Goal: Communication & Community: Share content

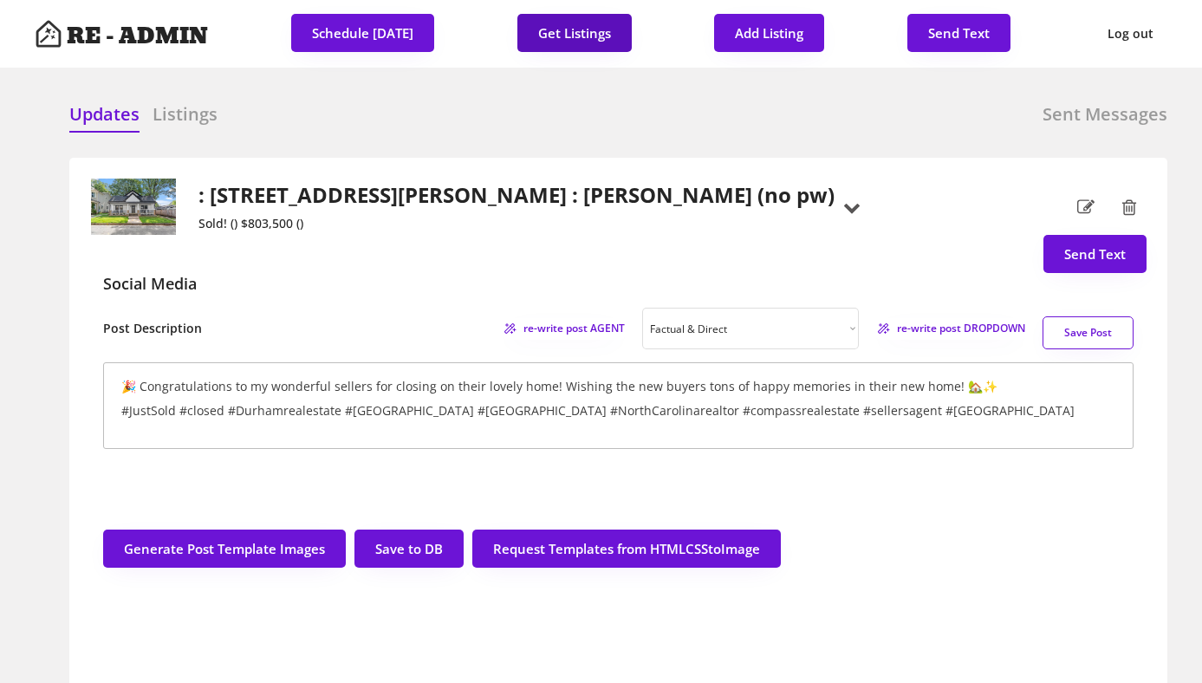
select select ""factual""
click at [593, 29] on button "Get Listings" at bounding box center [574, 33] width 114 height 38
click at [363, 196] on h2 ": [STREET_ADDRESS][PERSON_NAME] : [PERSON_NAME] (no pw)" at bounding box center [516, 195] width 636 height 25
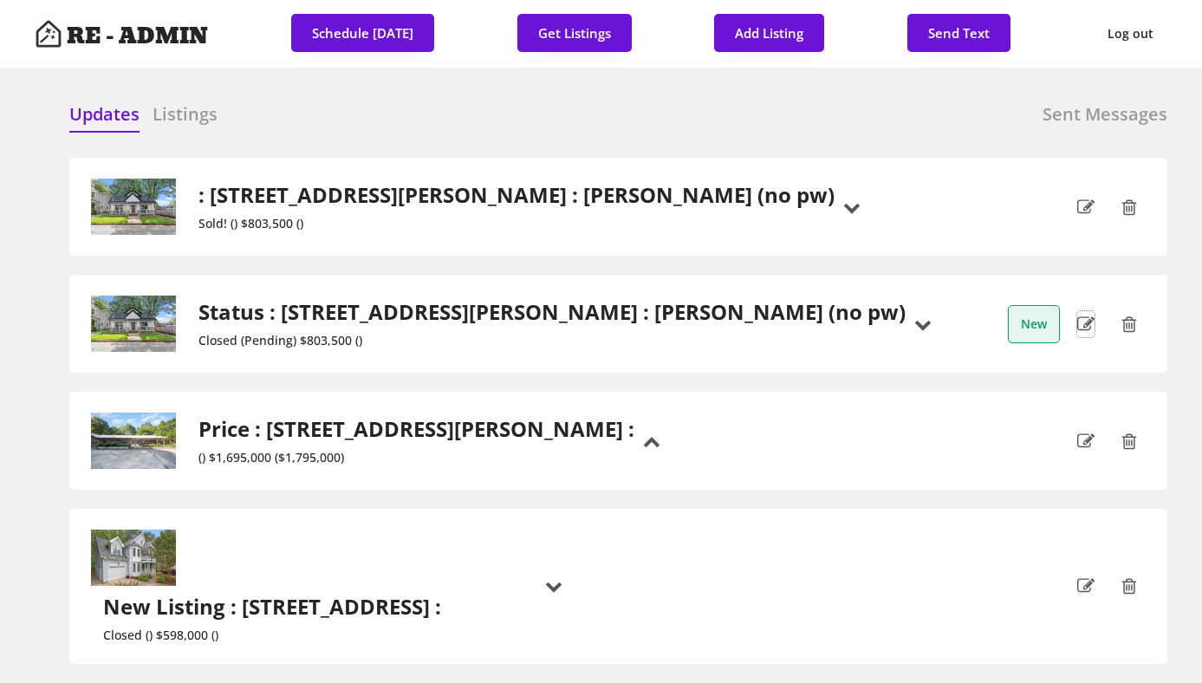
click at [1085, 320] on icon at bounding box center [1085, 324] width 17 height 26
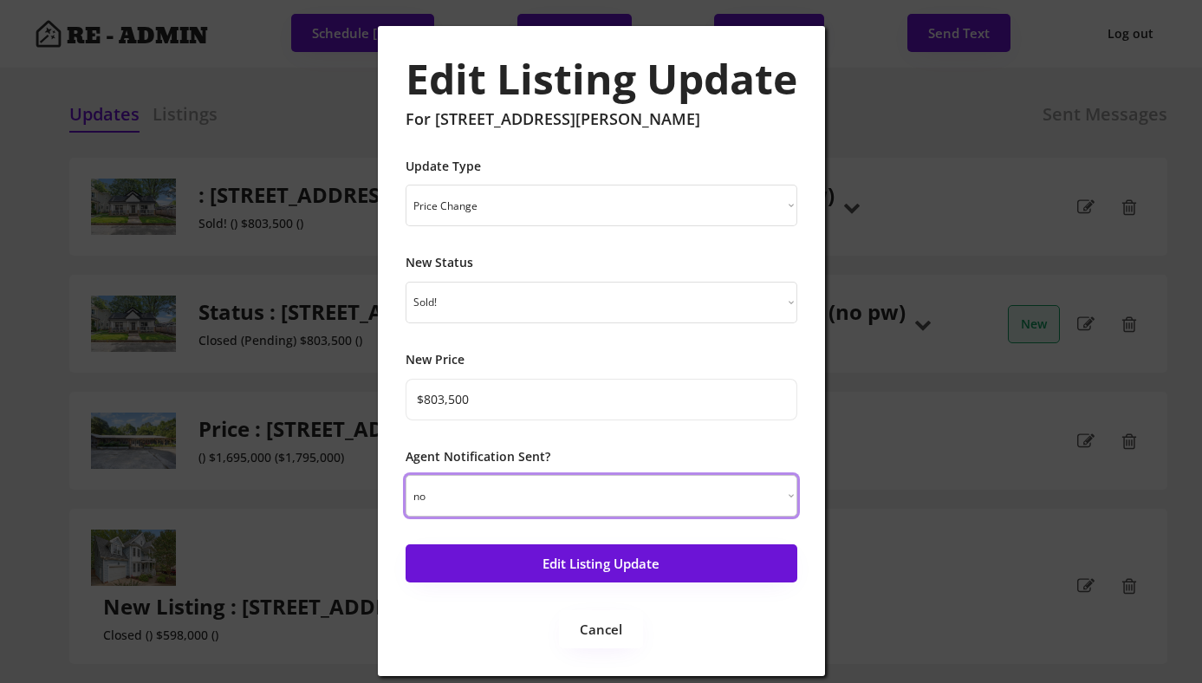
click at [480, 494] on select "yes no" at bounding box center [602, 496] width 392 height 42
select select ""yes""
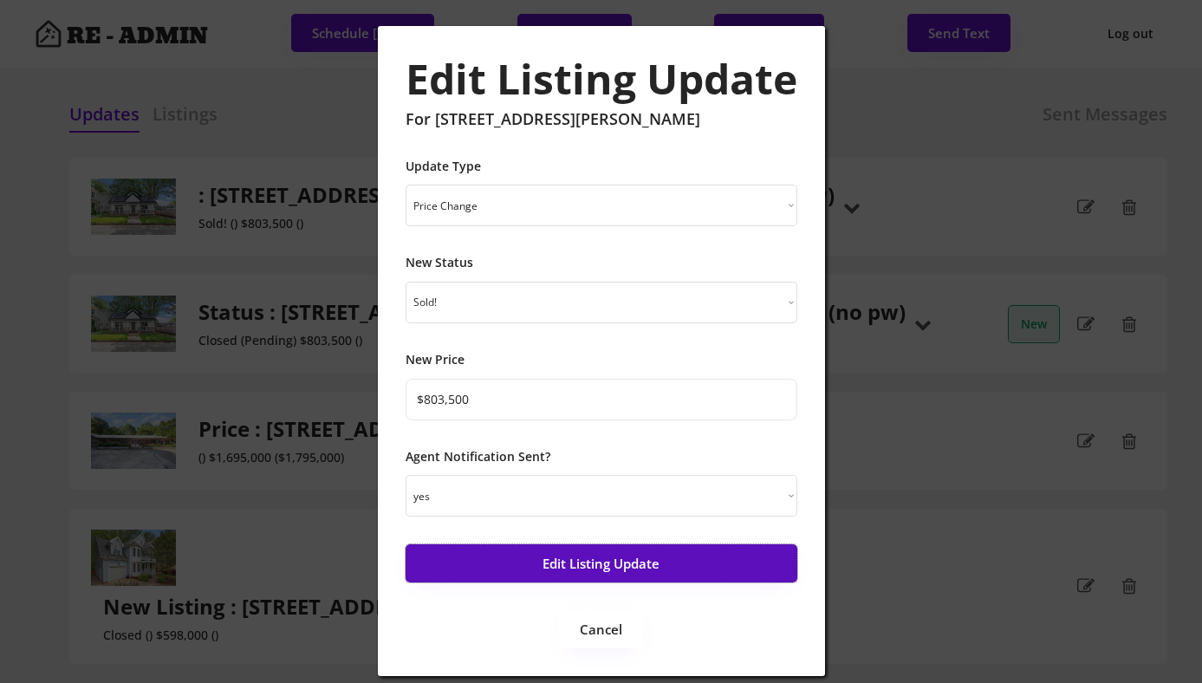
click at [538, 567] on button "Edit Listing Update" at bounding box center [602, 563] width 392 height 38
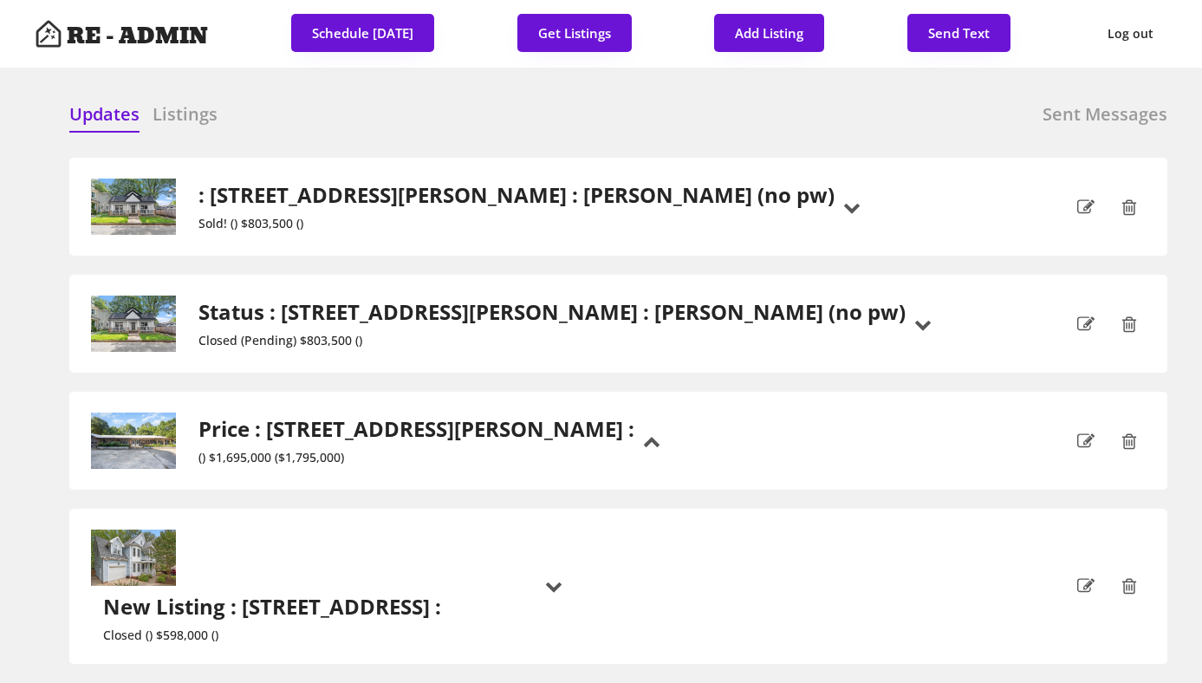
click at [178, 104] on h6 "Listings" at bounding box center [185, 114] width 65 height 24
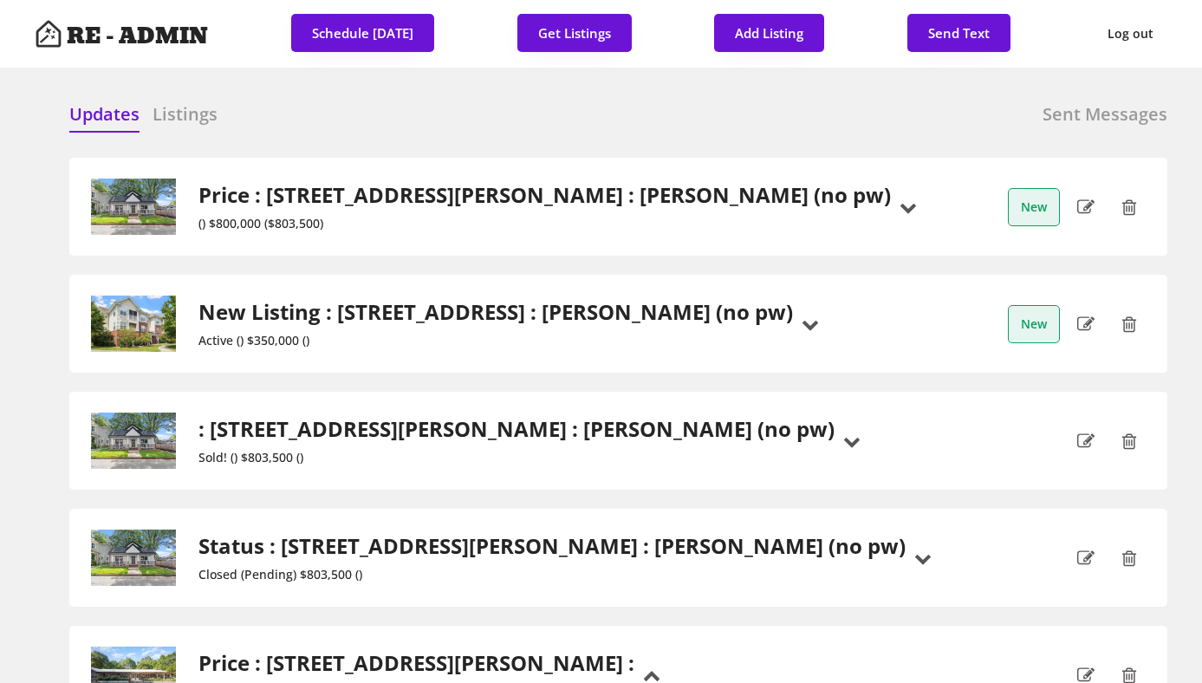
click at [720, 195] on h2 "Price : 613 S Buchanan Boulevard, Durham : Dave Wylie (no pw)" at bounding box center [544, 195] width 692 height 25
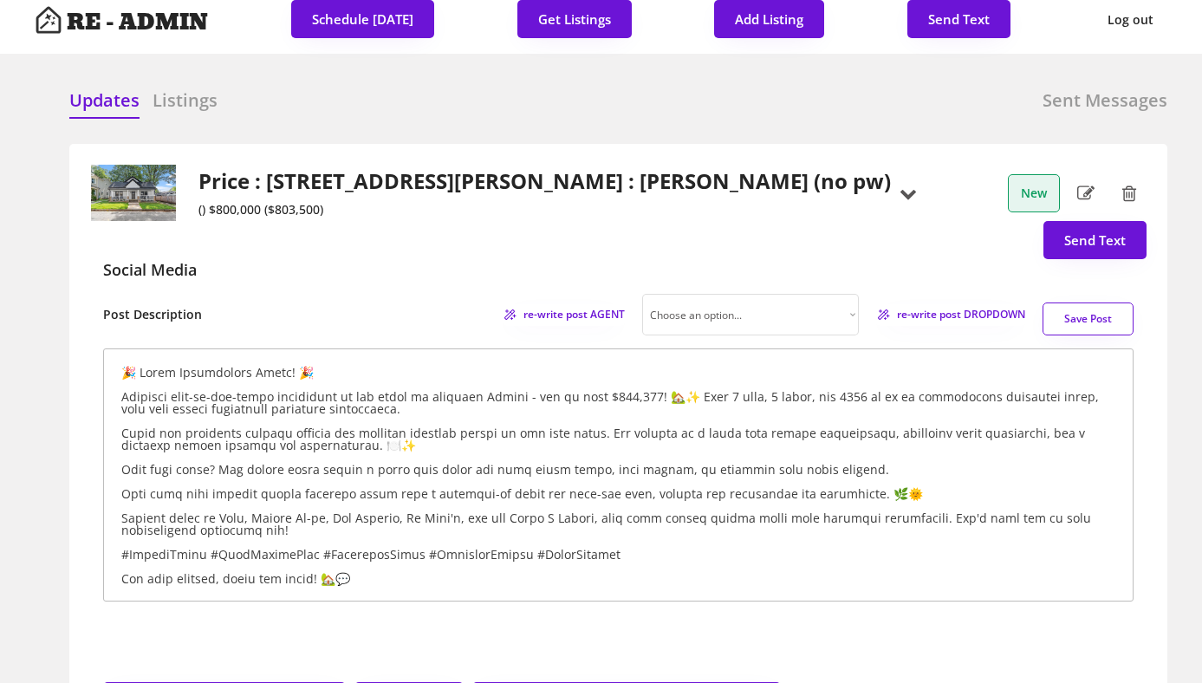
scroll to position [15, 0]
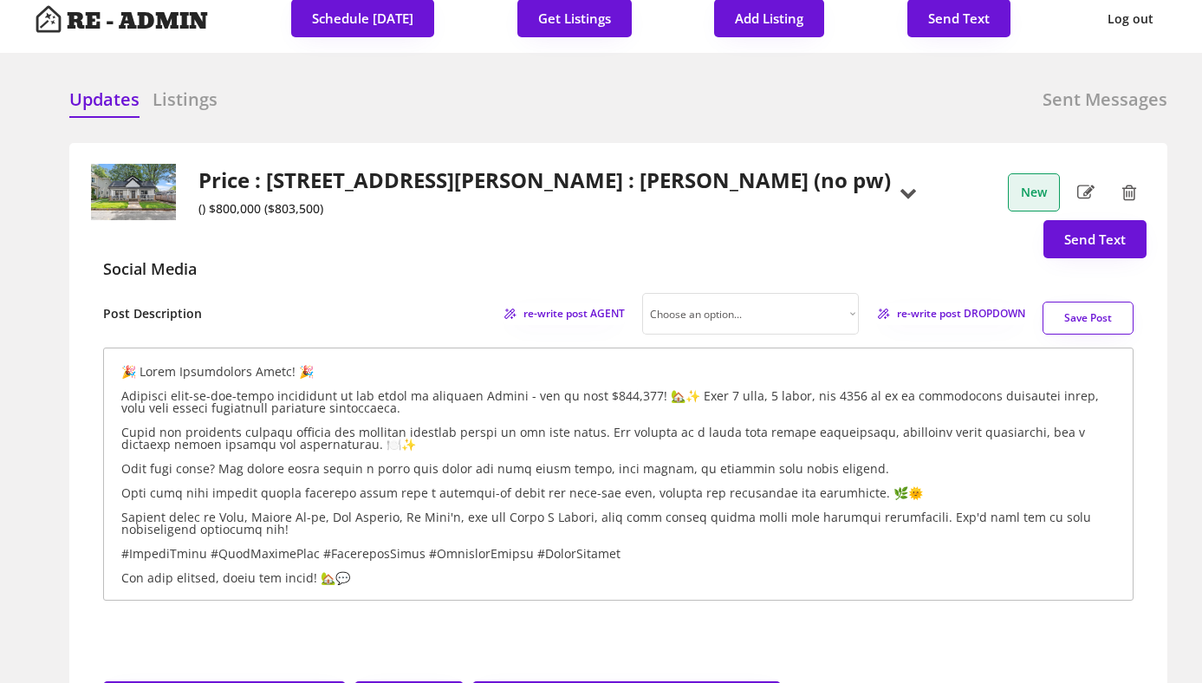
click at [409, 185] on h2 "Price : 613 S Buchanan Boulevard, Durham : Dave Wylie (no pw)" at bounding box center [544, 180] width 692 height 25
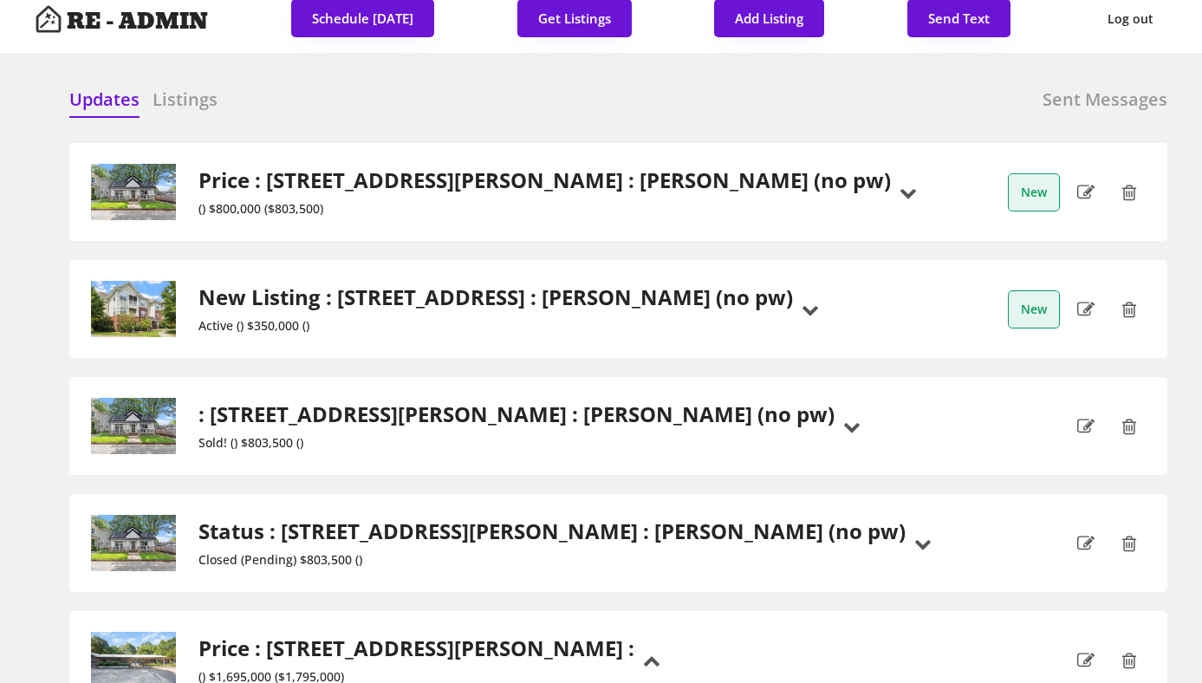
click at [409, 185] on h2 "Price : 613 S Buchanan Boulevard, Durham : Dave Wylie (no pw)" at bounding box center [544, 180] width 692 height 25
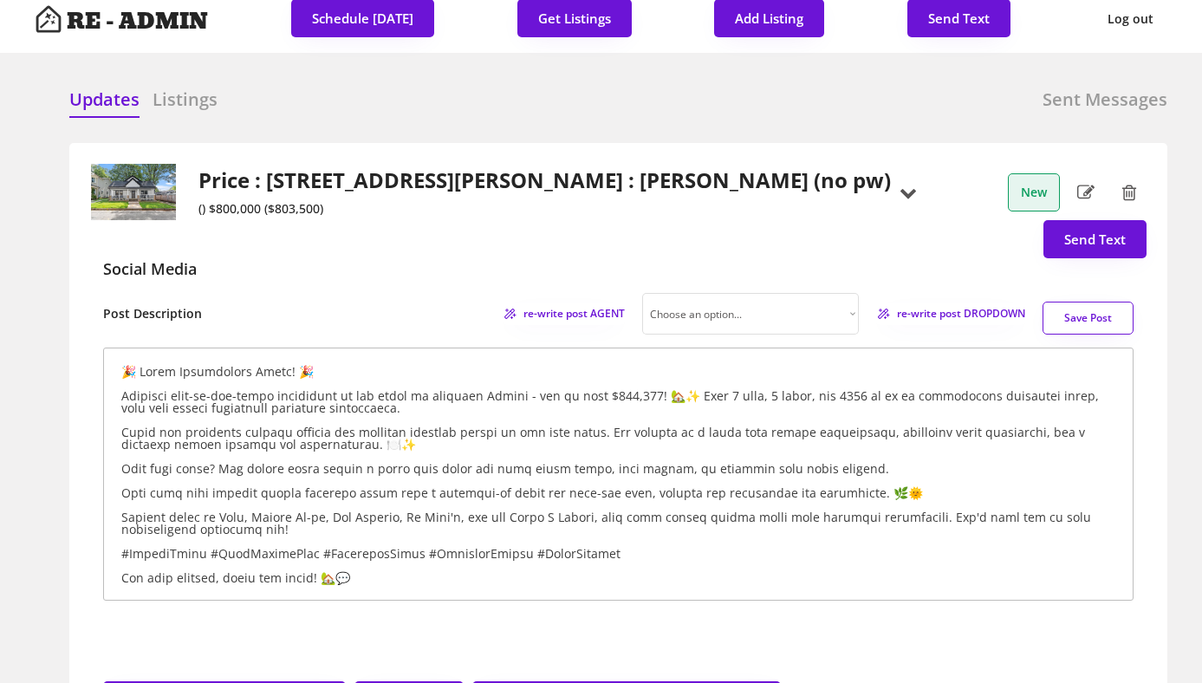
click at [409, 185] on h2 "Price : 613 S Buchanan Boulevard, Durham : Dave Wylie (no pw)" at bounding box center [544, 180] width 692 height 25
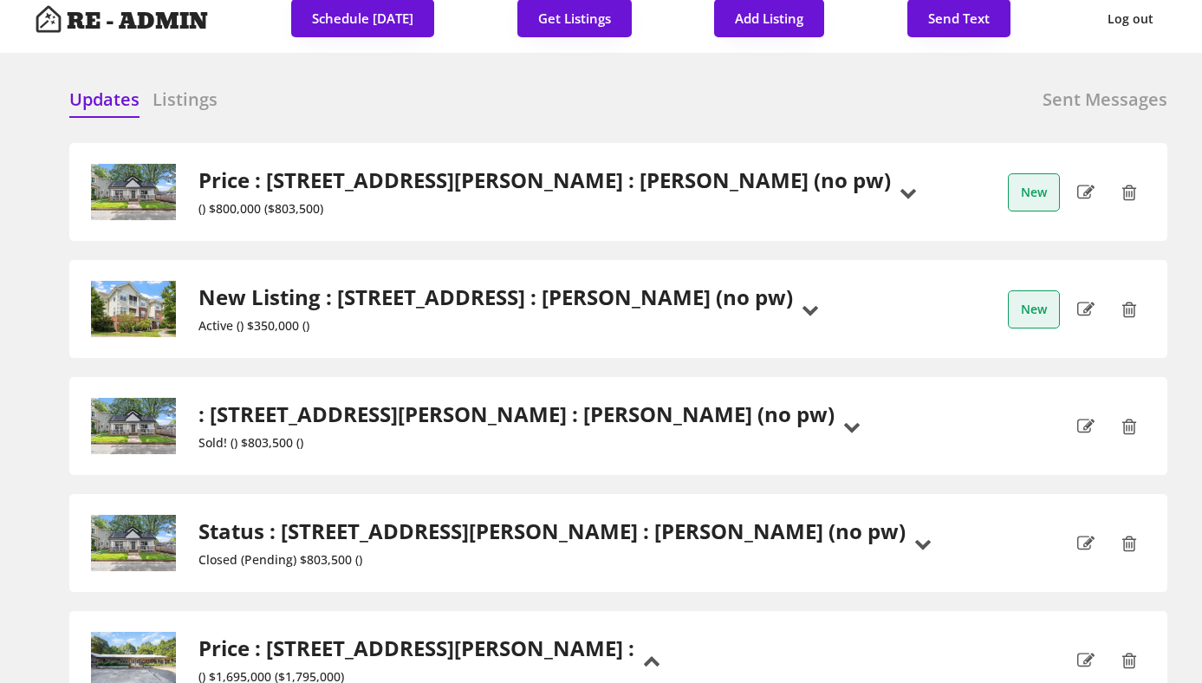
click at [1085, 190] on icon at bounding box center [1085, 192] width 17 height 26
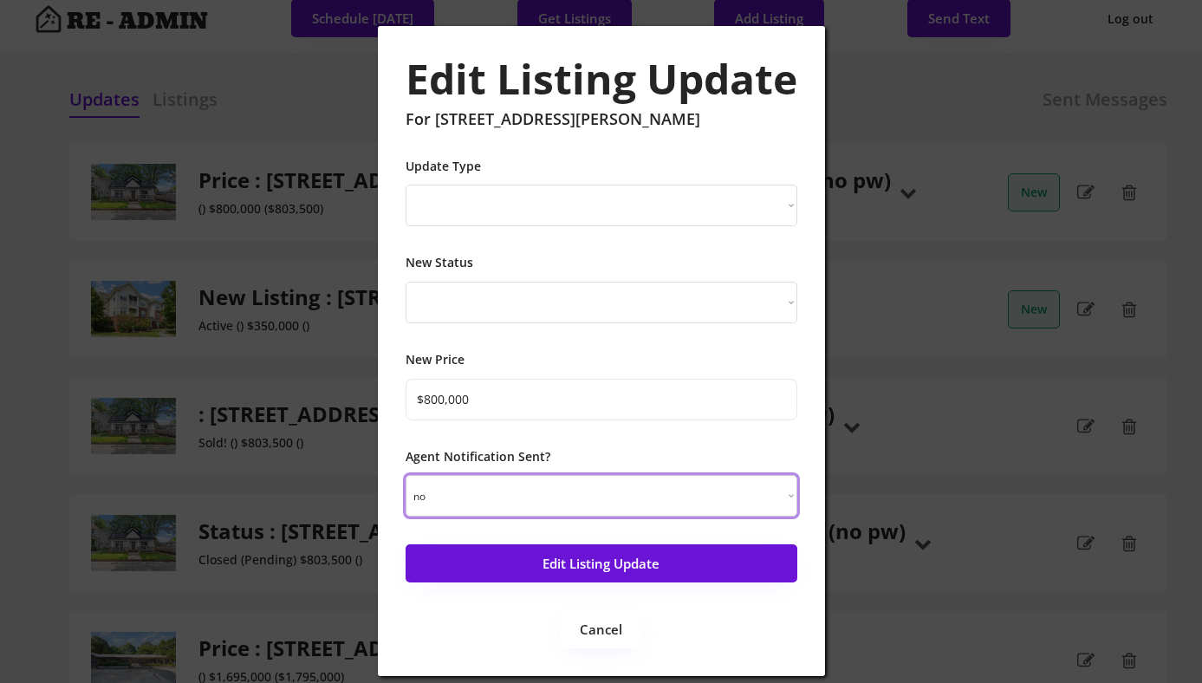
click at [581, 507] on select "yes no" at bounding box center [602, 496] width 392 height 42
select select ""yes""
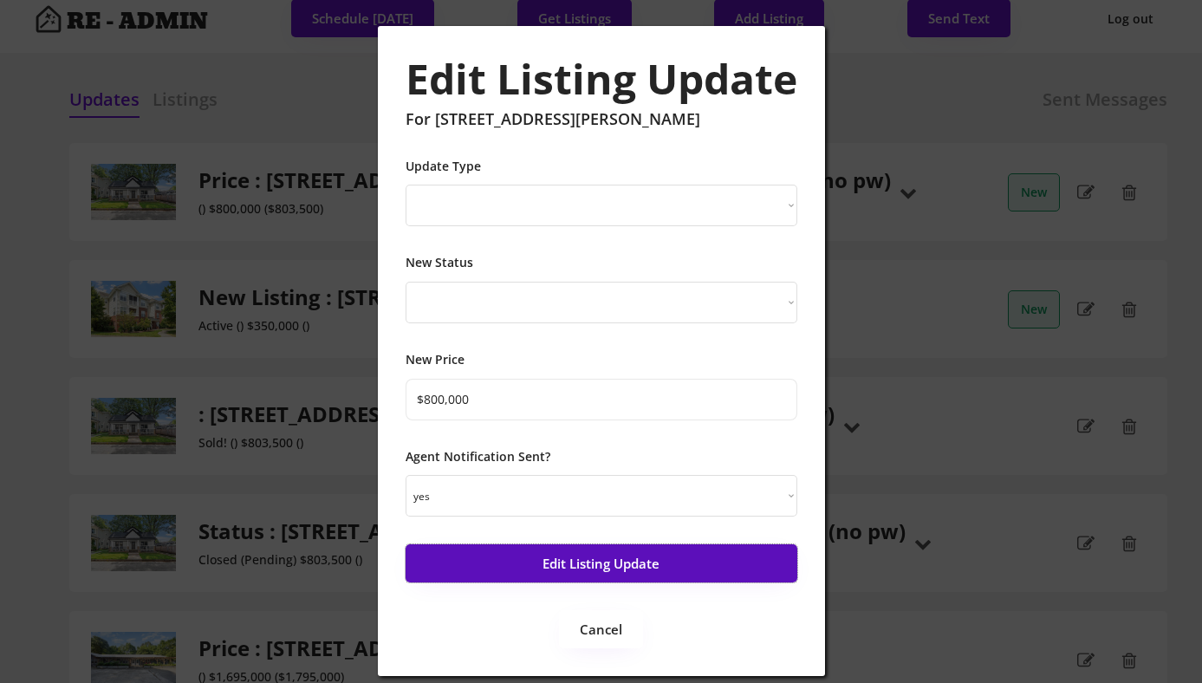
click at [574, 569] on button "Edit Listing Update" at bounding box center [602, 563] width 392 height 38
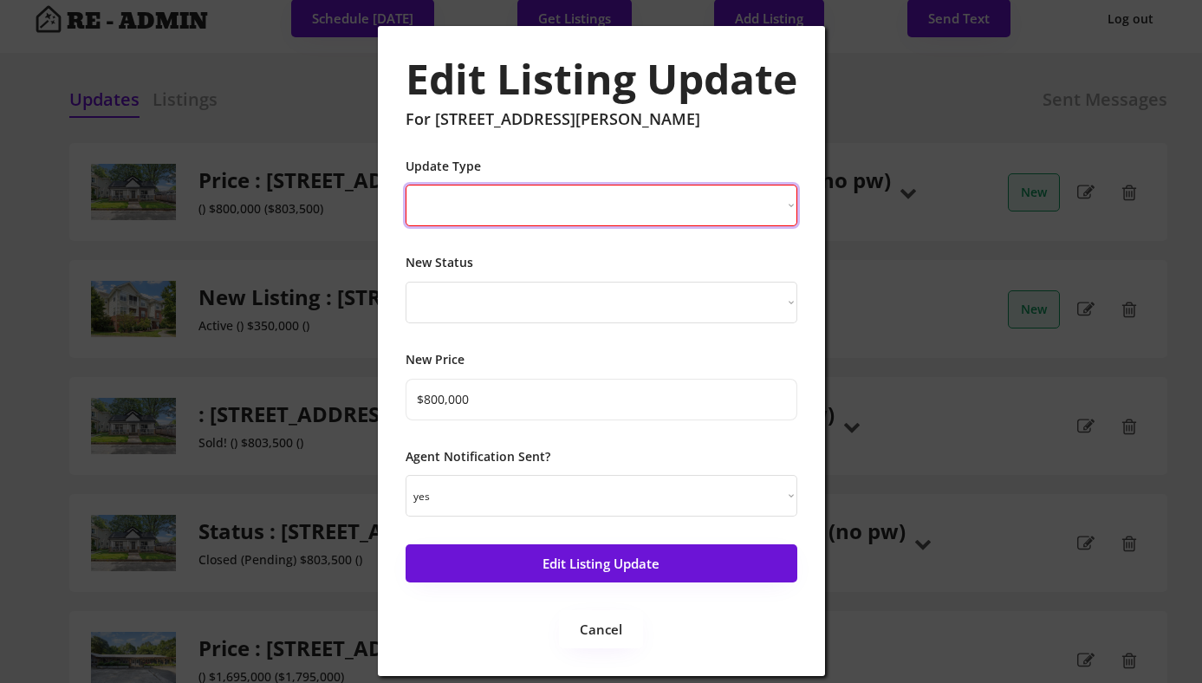
click at [559, 203] on select "New Listing Price Change Status Change" at bounding box center [602, 206] width 392 height 42
select select ""Price Change""
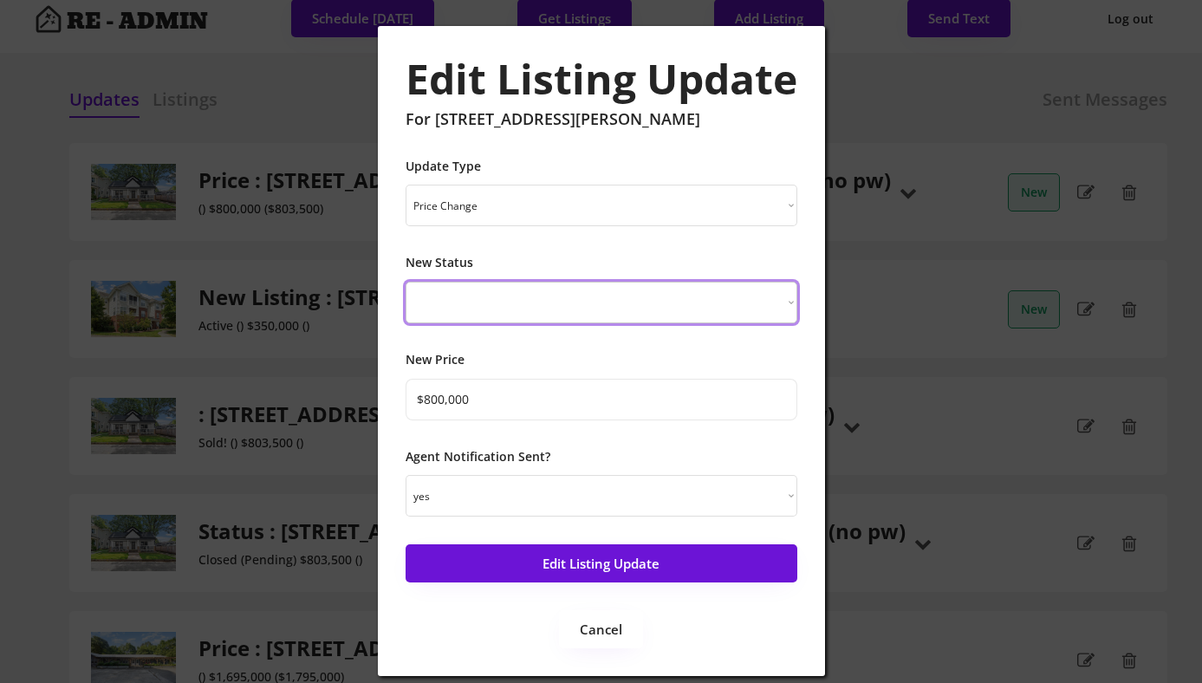
click at [536, 305] on select "Just Listed Coming Soon Open House Price Improved Pending Sold!" at bounding box center [602, 303] width 392 height 42
select select ""sold""
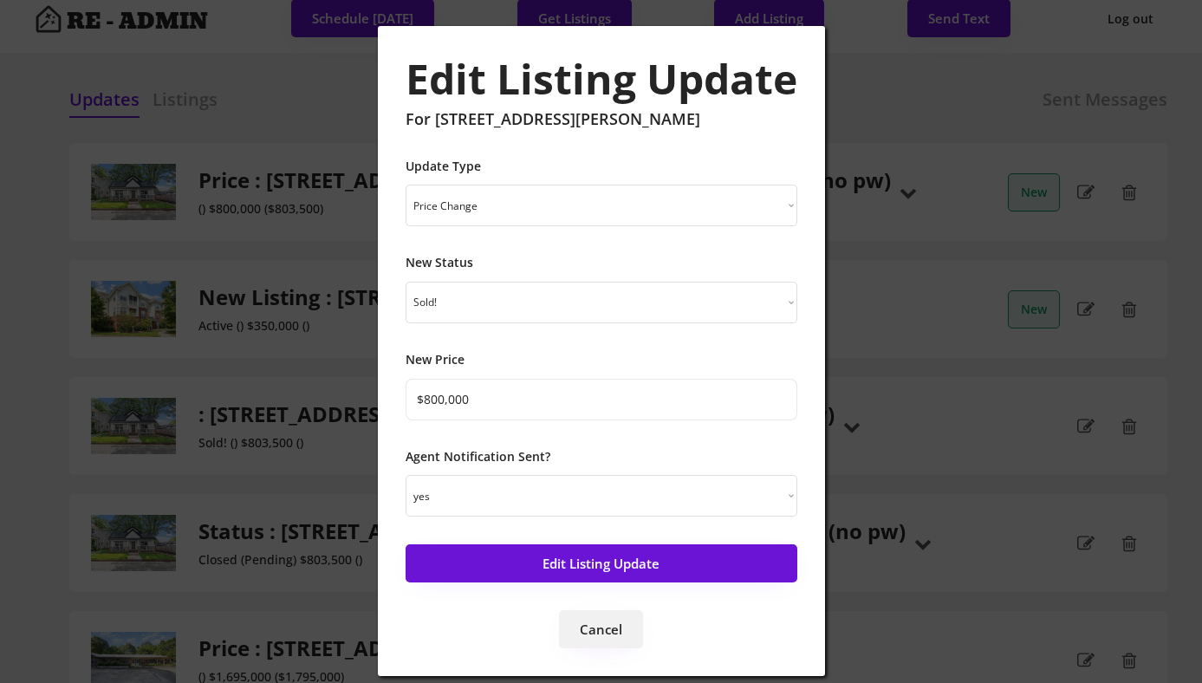
click at [599, 629] on button "Cancel" at bounding box center [601, 629] width 84 height 38
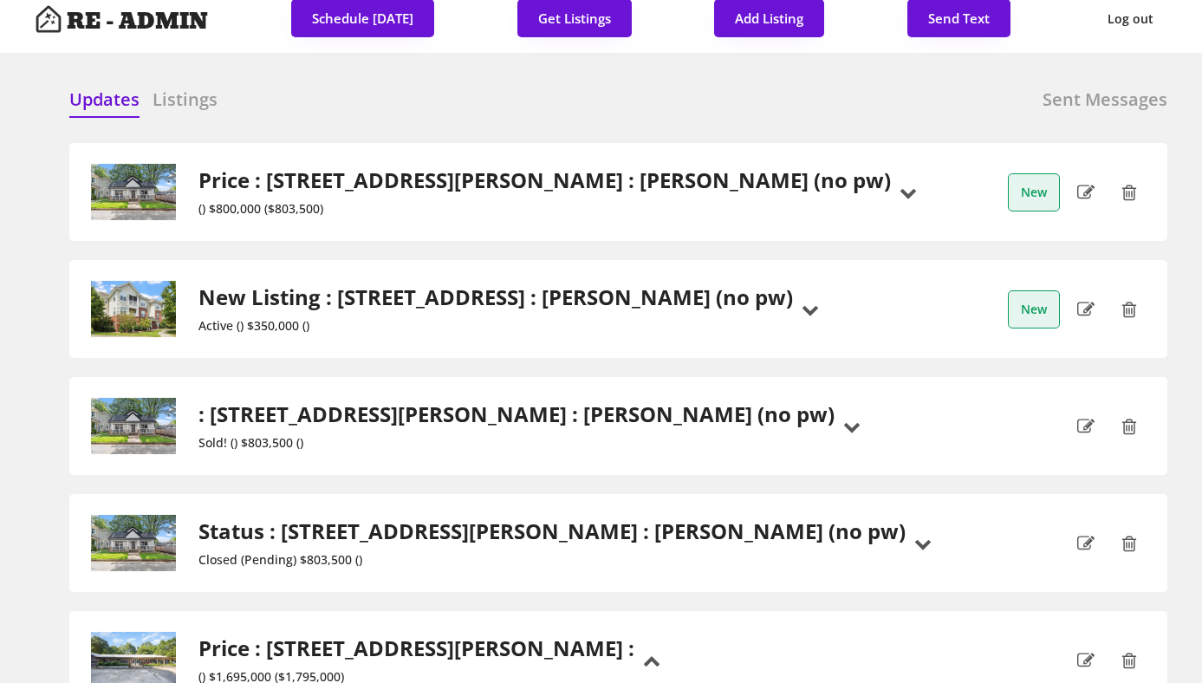
click at [779, 237] on div "Price : 613 S Buchanan Boulevard, Durham : Dave Wylie (no pw) () $800,000 ($803…" at bounding box center [618, 192] width 1098 height 98
click at [1127, 188] on icon at bounding box center [1128, 192] width 17 height 26
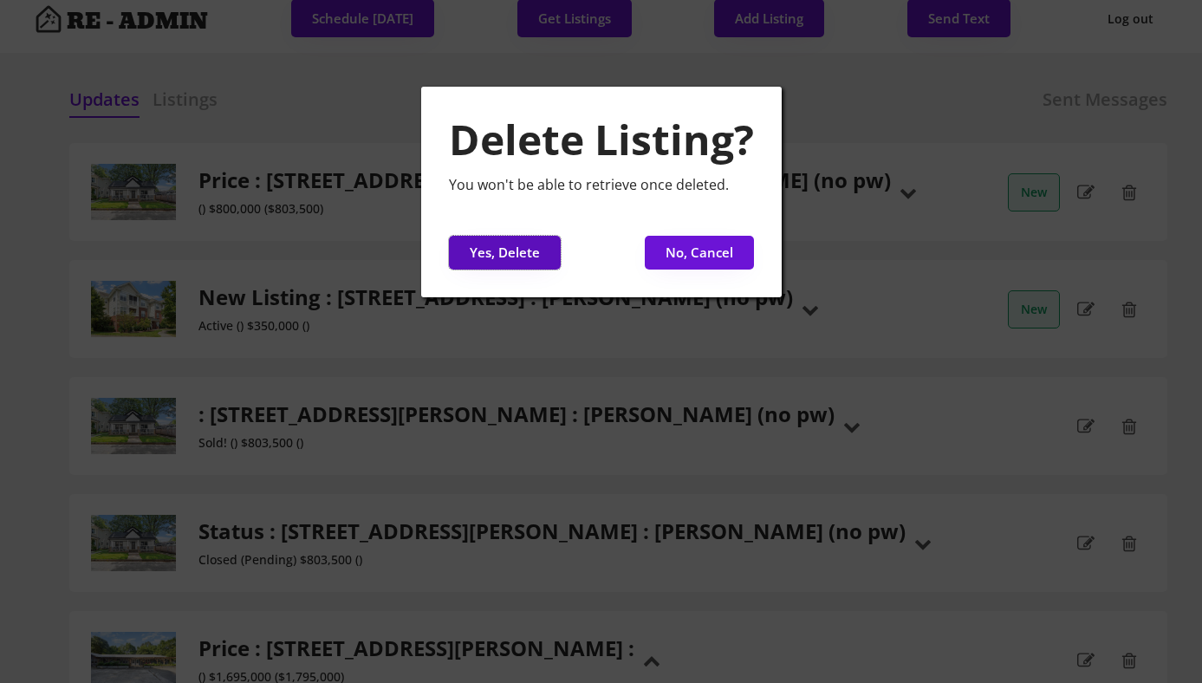
click at [487, 250] on button "Yes, Delete" at bounding box center [505, 253] width 112 height 34
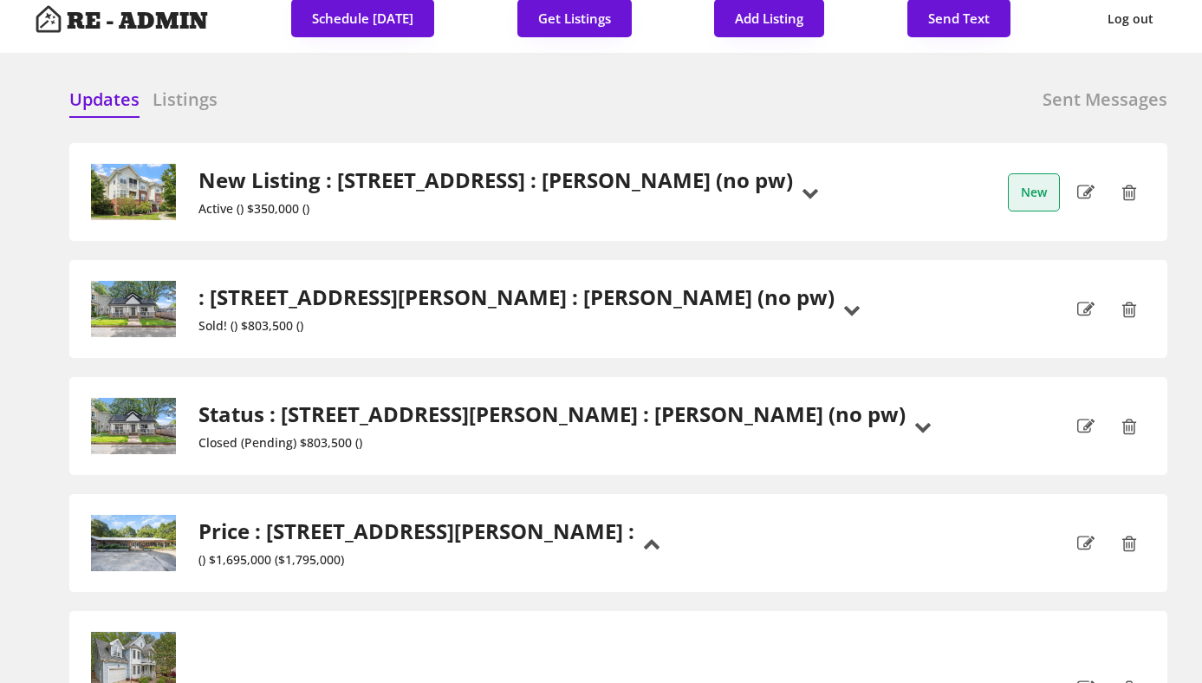
click at [432, 182] on h2 "New Listing : 1411 Arborgate Circle, Chapel Hill : Francisco Huizar (no pw)" at bounding box center [495, 180] width 594 height 25
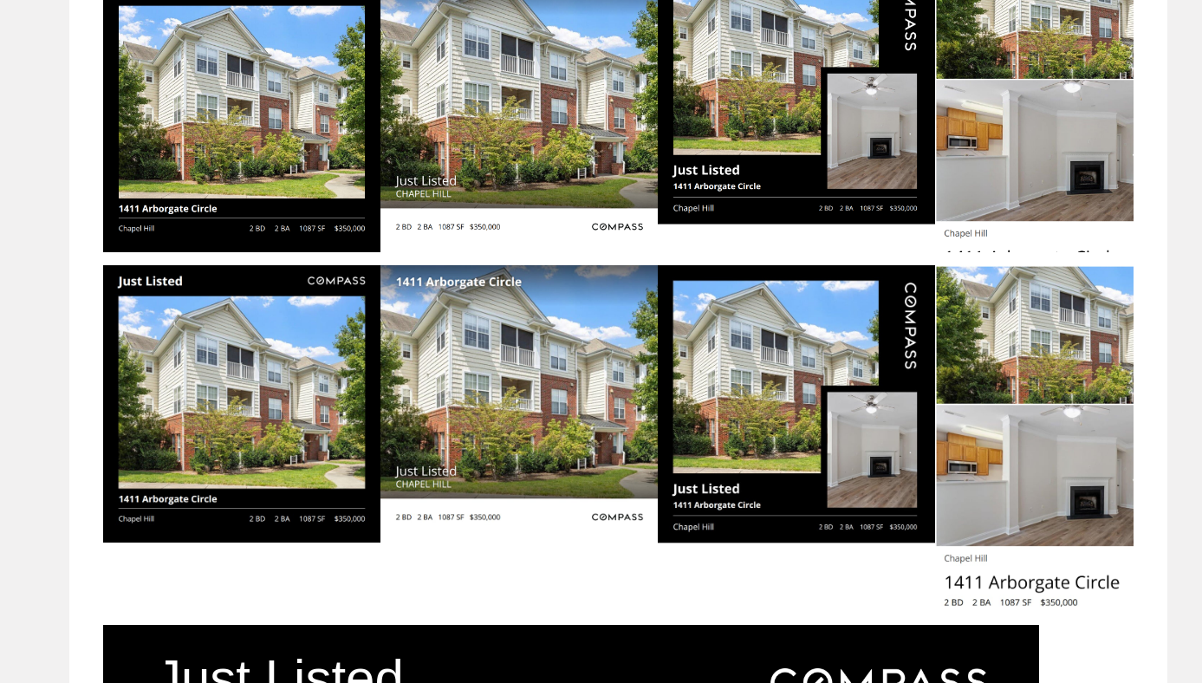
scroll to position [0, 0]
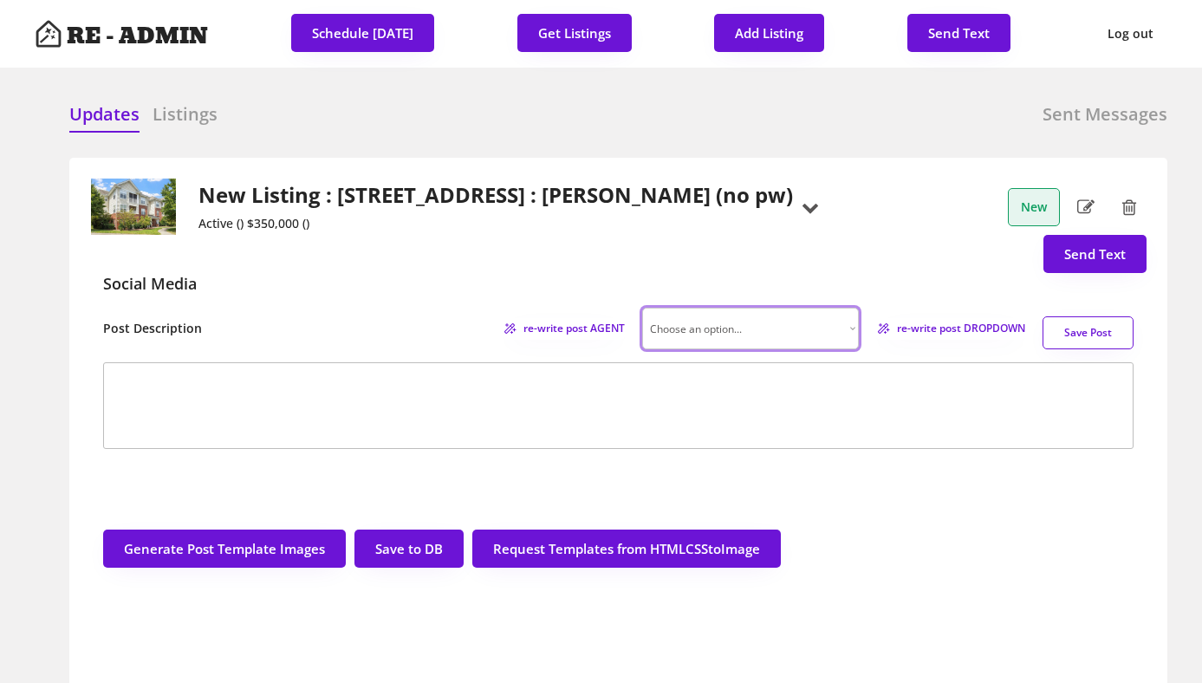
click at [770, 330] on select "Choose an option... Professional Factual & Direct Whimsical & Playful Excited &…" at bounding box center [750, 329] width 217 height 42
select select ""factual""
click at [939, 331] on span "re-write post DROPDOWN" at bounding box center [956, 328] width 140 height 10
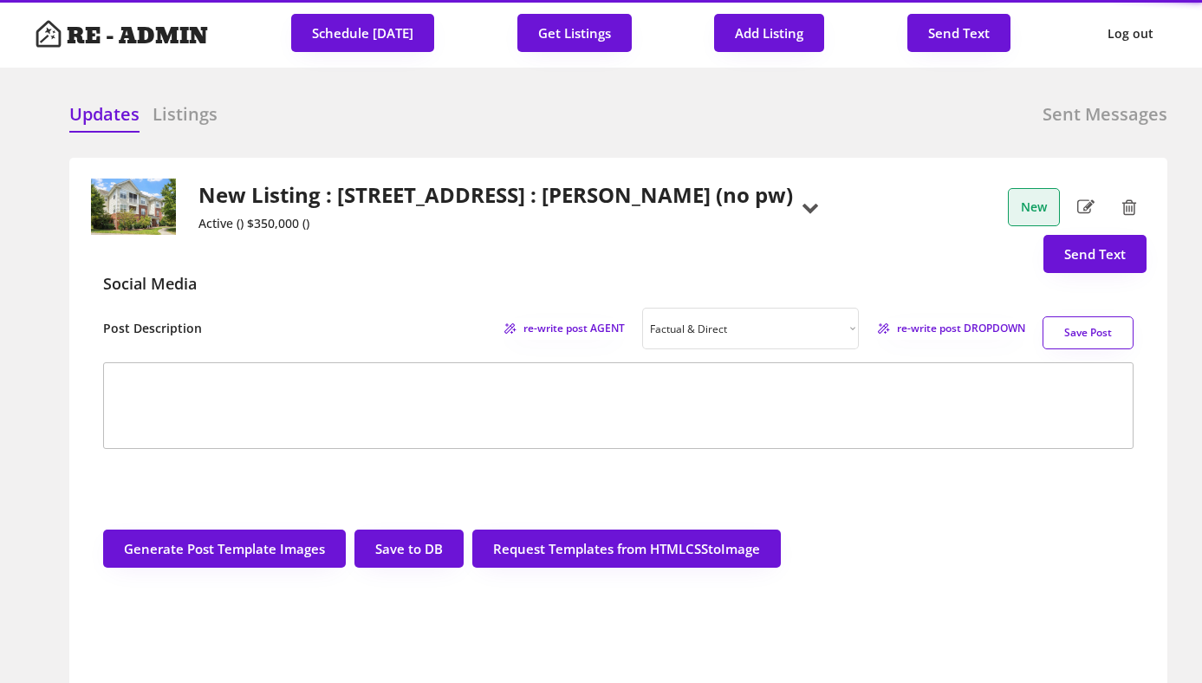
type textarea "✨ Just Listed! ✨ 🏡 Welcome to your new home in the desirable Providence Glen co…"
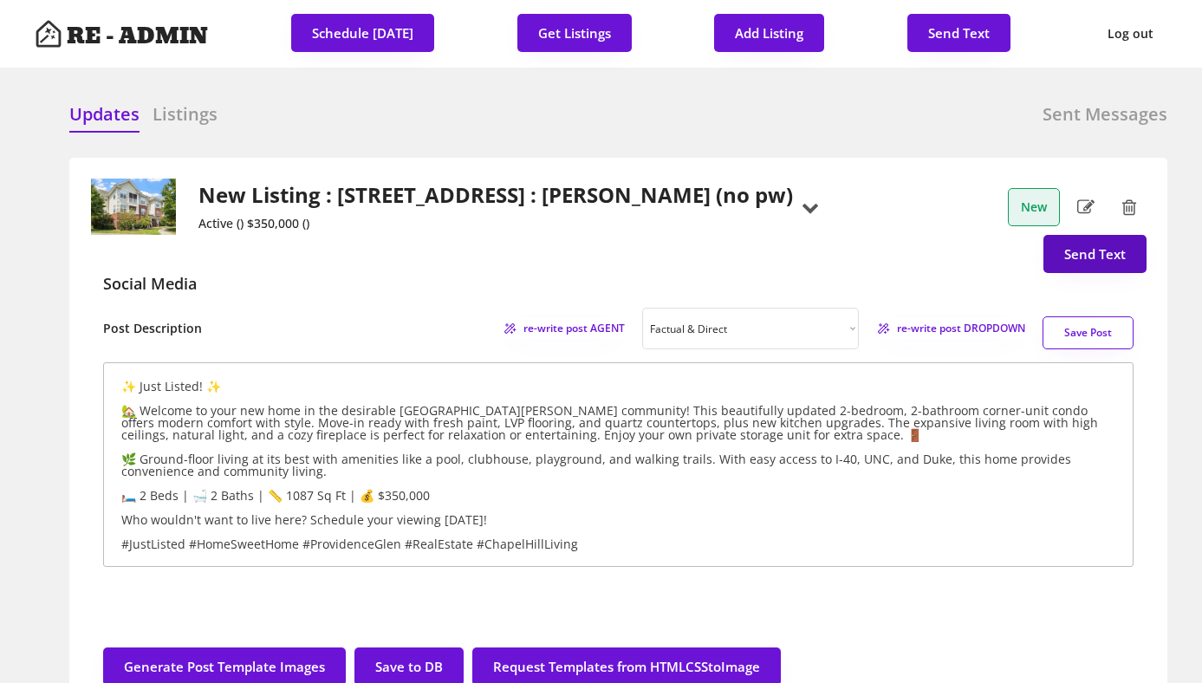
click at [1103, 254] on button "Send Text" at bounding box center [1094, 254] width 103 height 38
select select "raleigh"
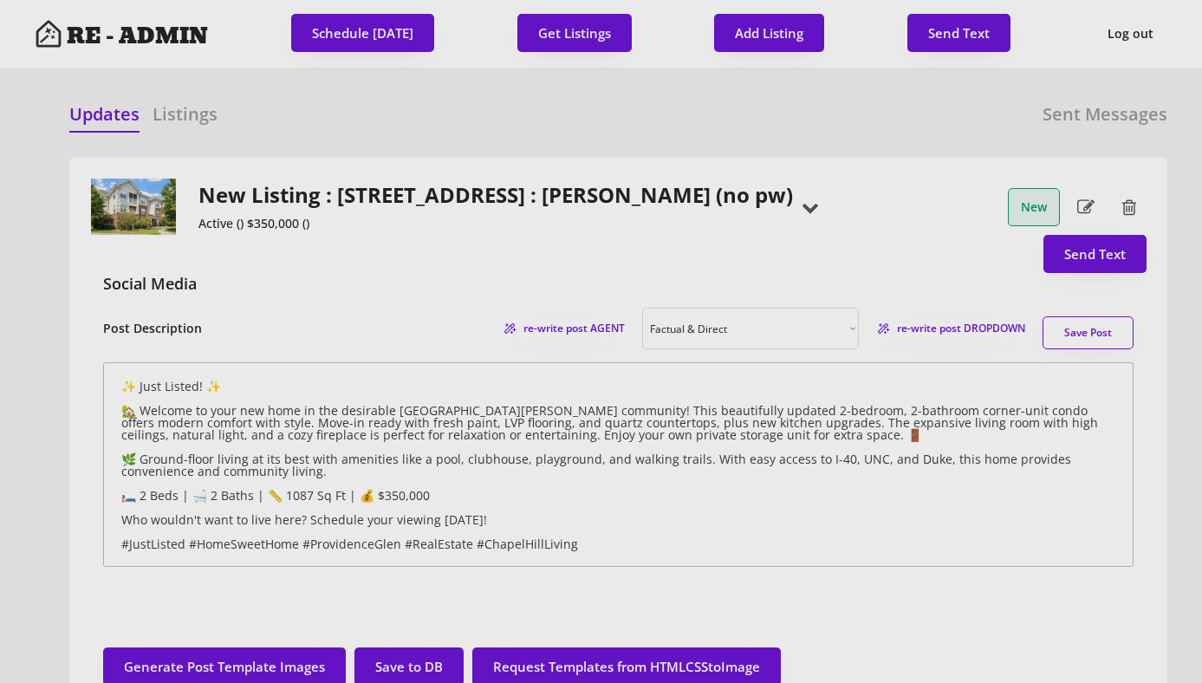
scroll to position [44, 0]
select select ""1348695171700984260__LOOKUP__1743599703321x142788062077753970""
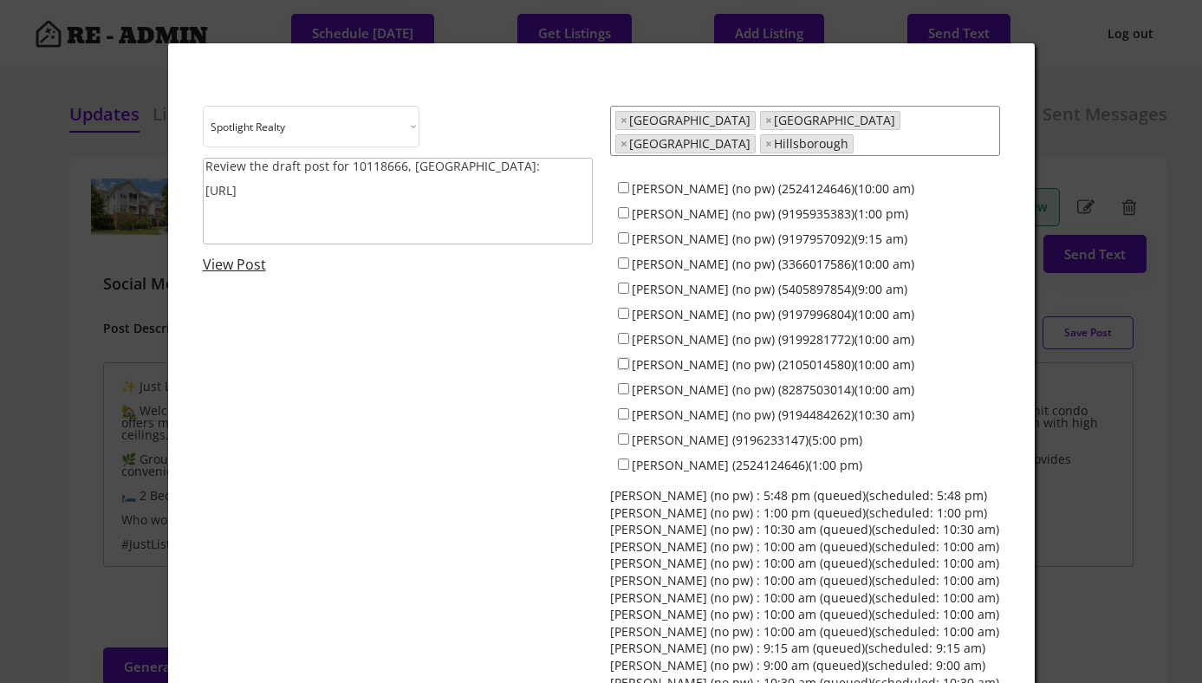
click at [623, 358] on input "[PERSON_NAME] (no pw) (2105014580)(10:00 am)" at bounding box center [623, 363] width 11 height 11
checkbox input "true"
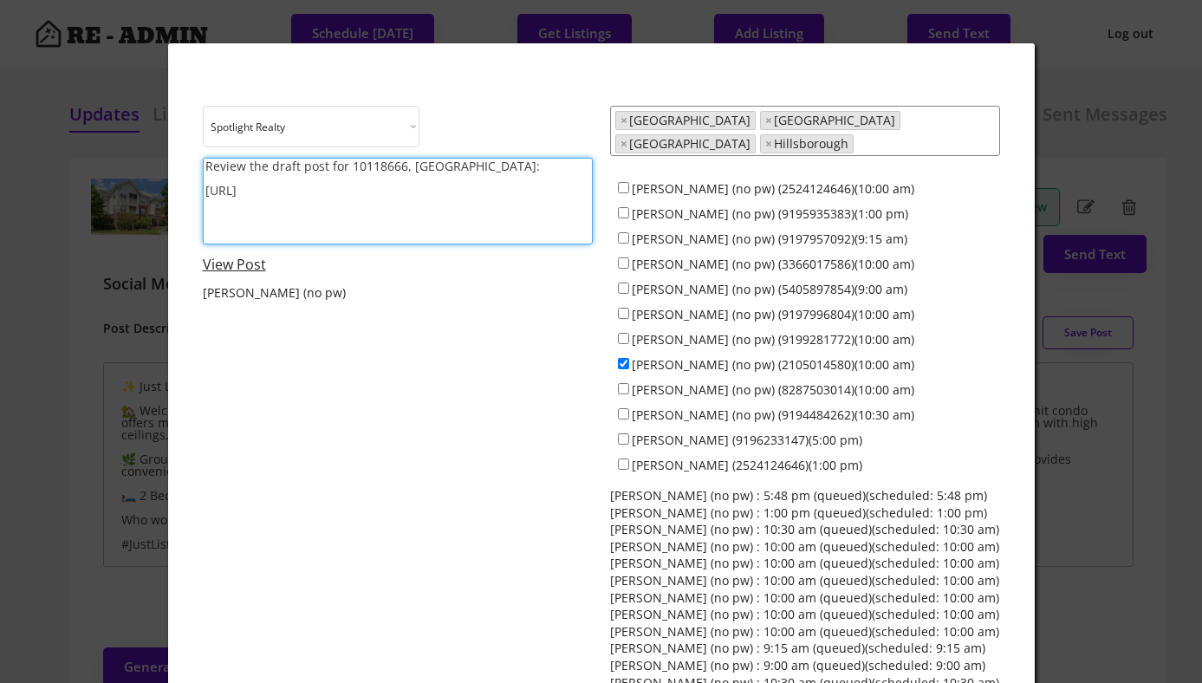
drag, startPoint x: 348, startPoint y: 165, endPoint x: 471, endPoint y: 167, distance: 123.1
click at [471, 167] on textarea "Review the draft post for 10118666, Chapel Hill: https://revealestate.ai/post/1…" at bounding box center [398, 201] width 390 height 87
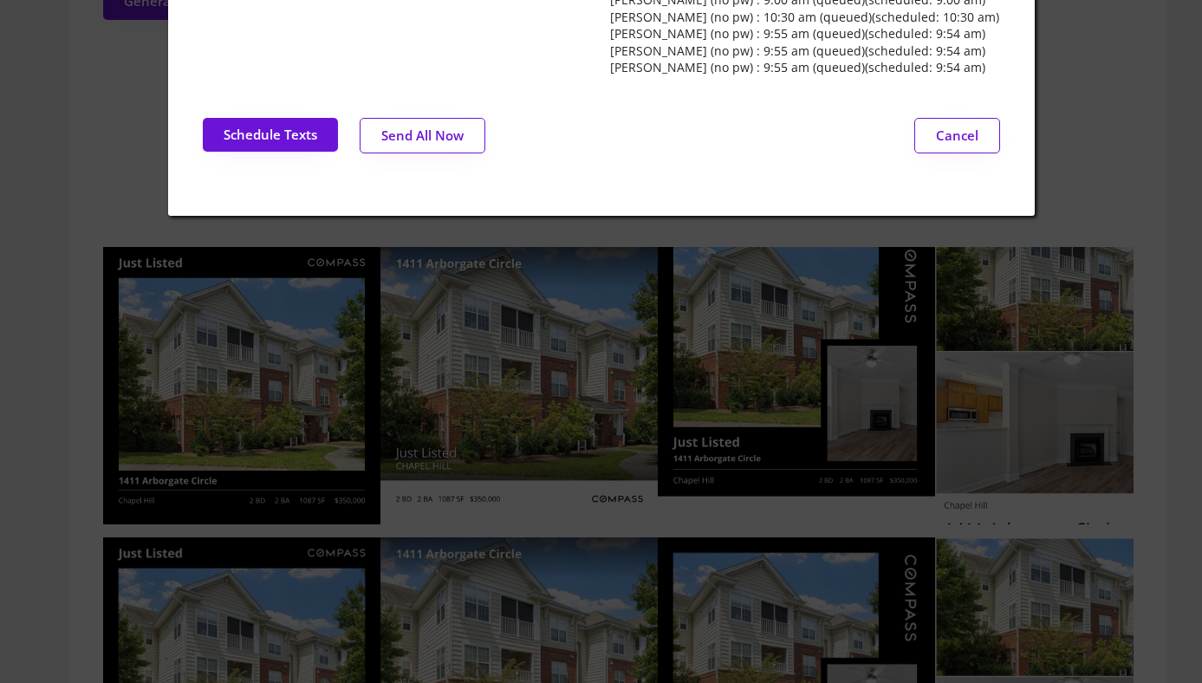
scroll to position [0, 0]
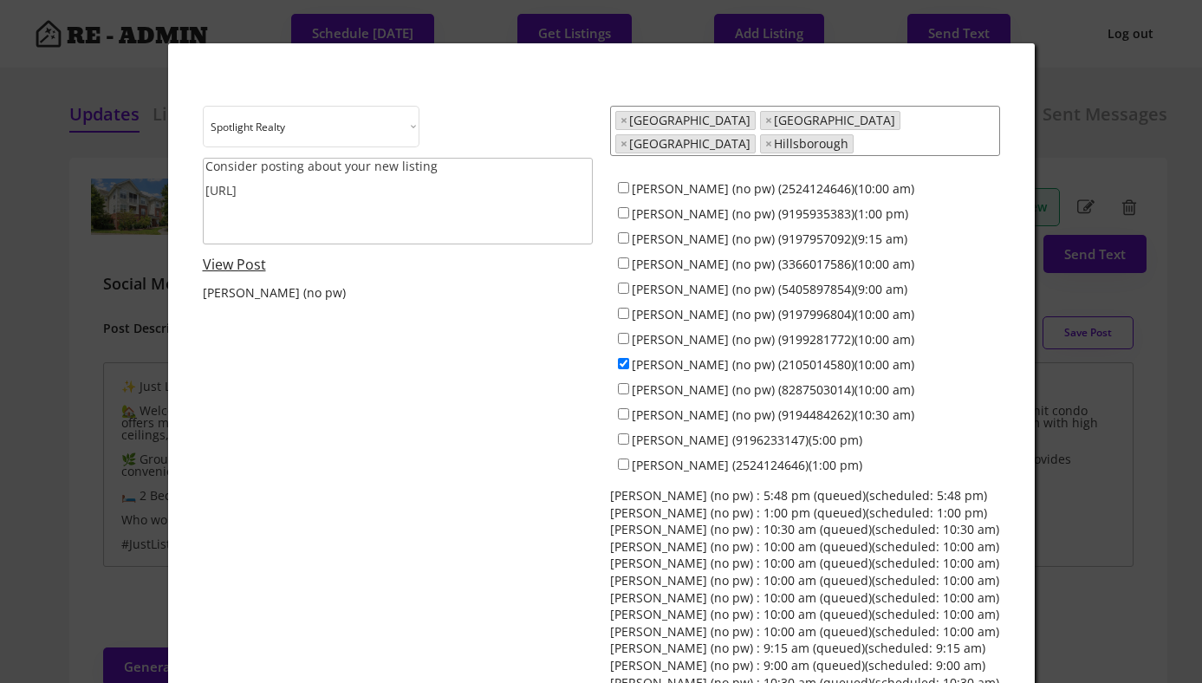
click at [455, 163] on textarea "Consider posting about your new listing https://revealestate.ai/post/1756473419…" at bounding box center [398, 201] width 390 height 87
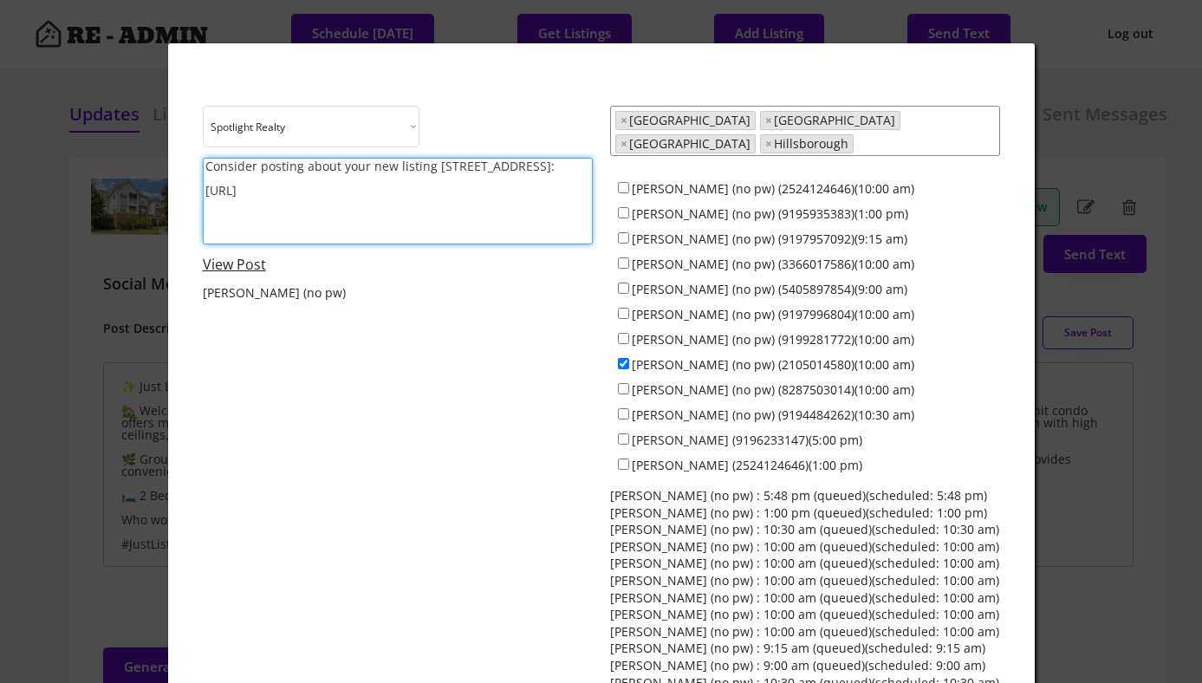
click at [246, 264] on link "View Post" at bounding box center [234, 264] width 63 height 19
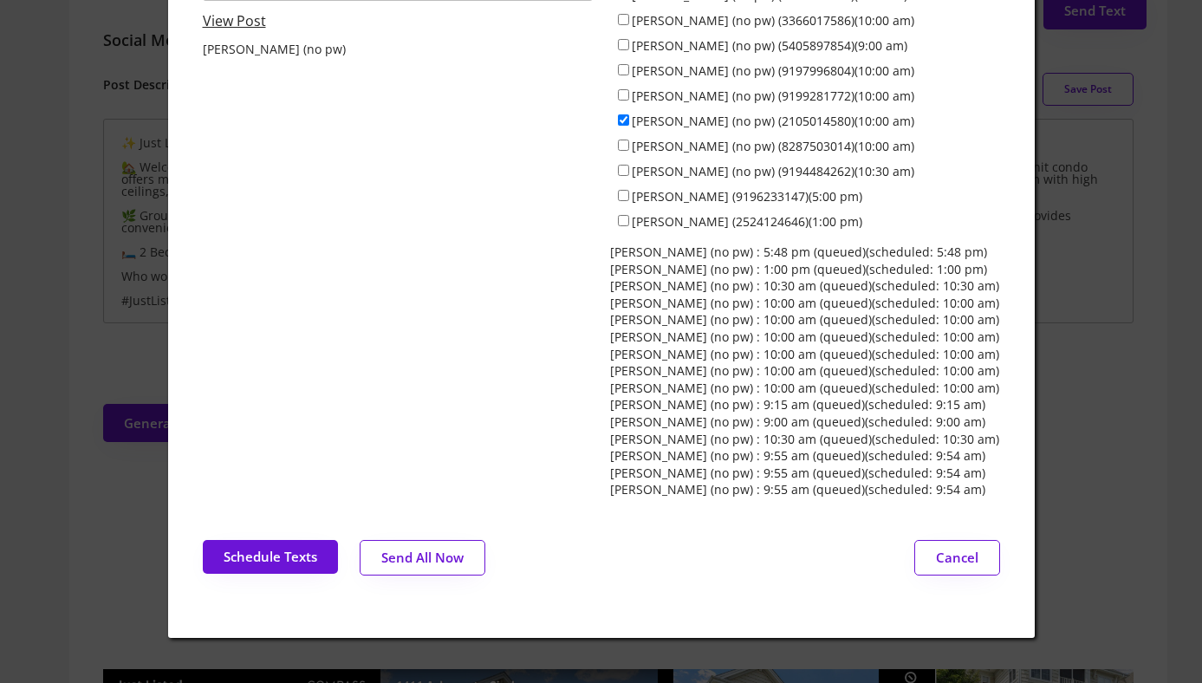
scroll to position [247, 0]
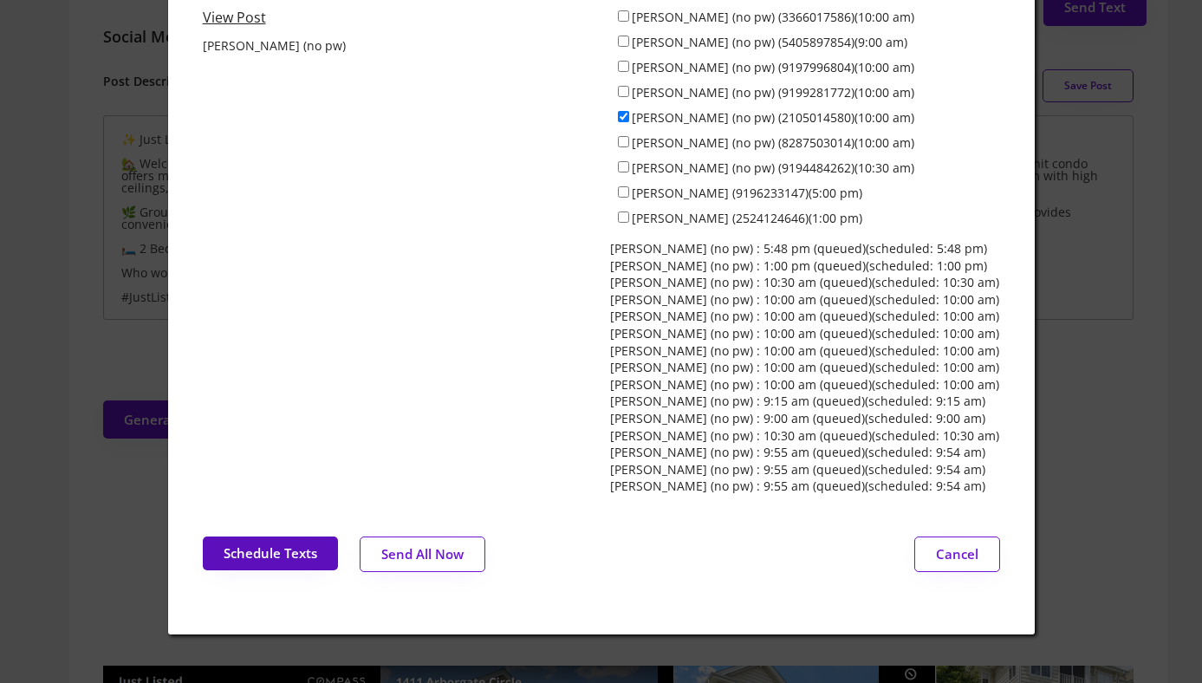
click at [267, 545] on button "Schedule Texts" at bounding box center [270, 553] width 135 height 34
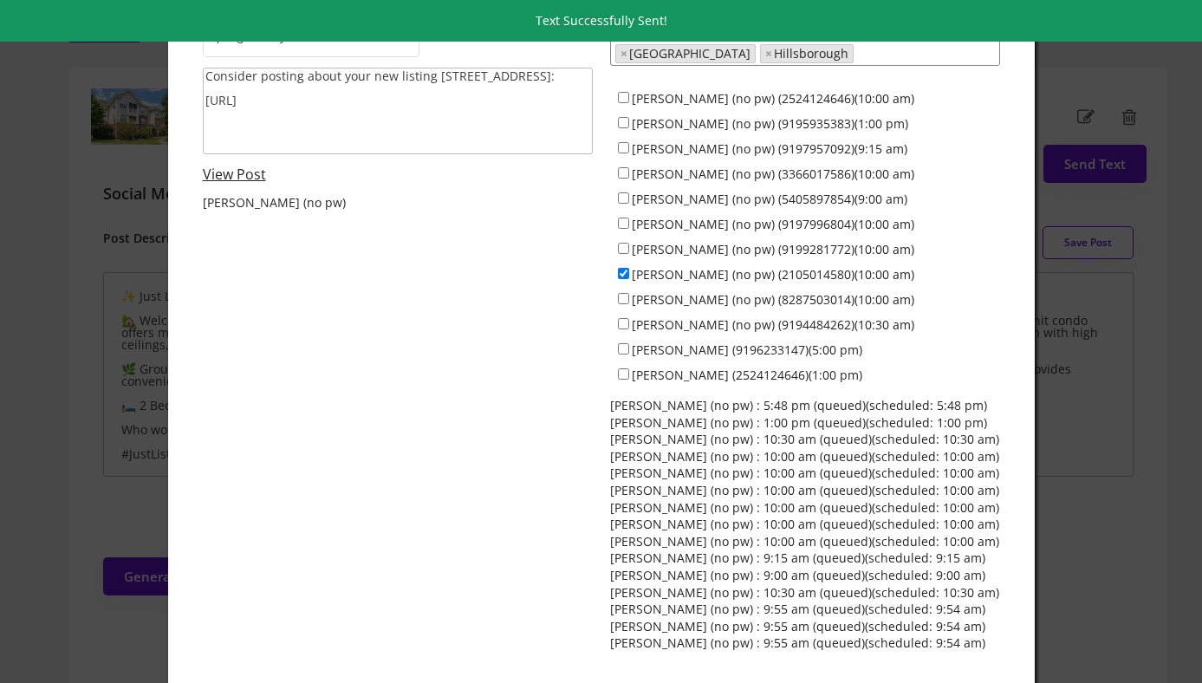
scroll to position [0, 0]
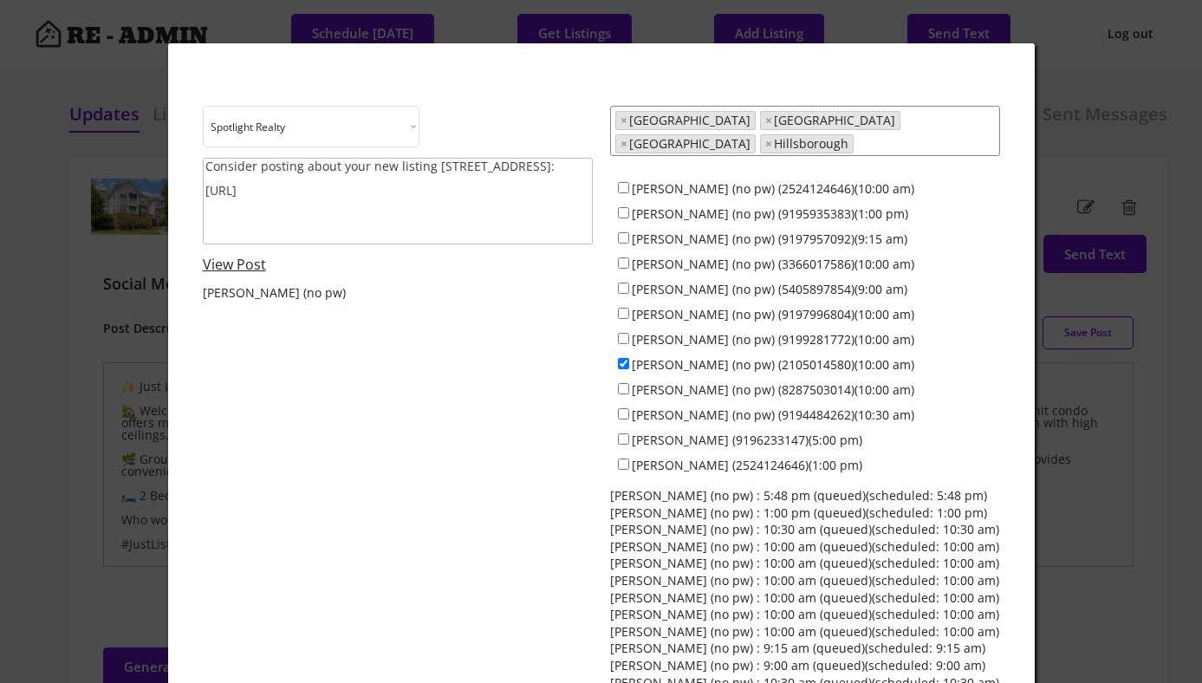
click at [339, 198] on textarea "Consider posting about your new listing 1411 Arborgate: https://revealestate.ai…" at bounding box center [398, 201] width 390 height 87
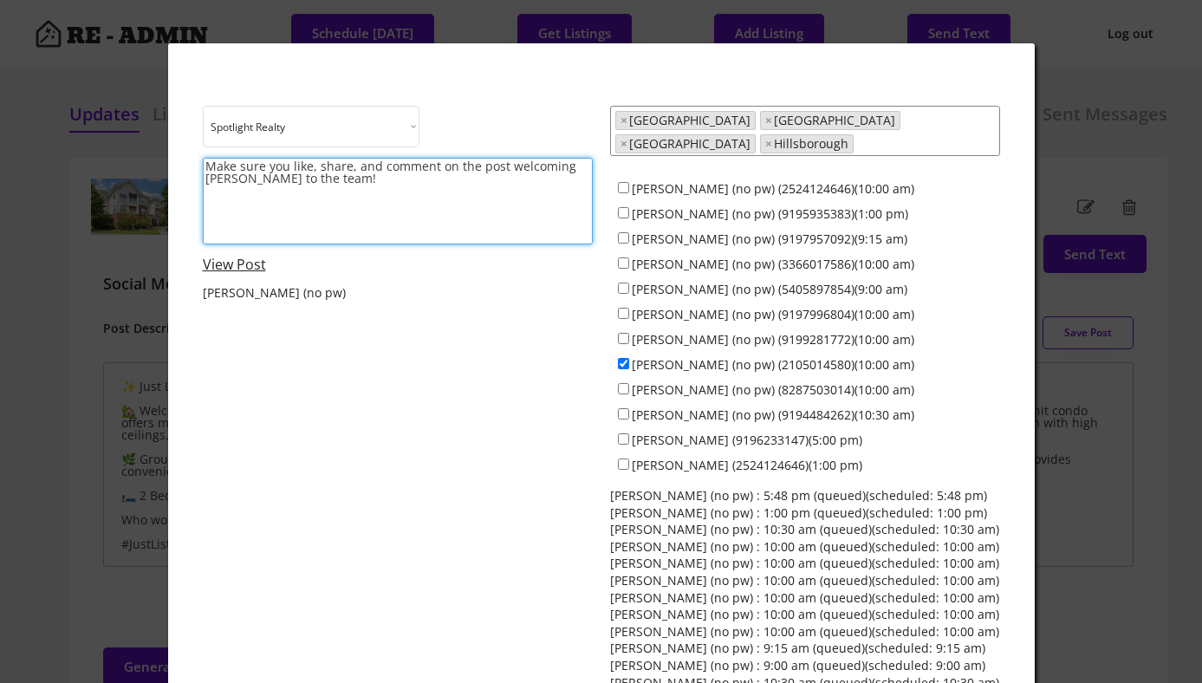
paste textarea "https://www.instagram.com/p/DN5uLbgDKre/?hl=en"
type textarea "Make sure you like, share, and comment on the post welcoming Katie Martin to th…"
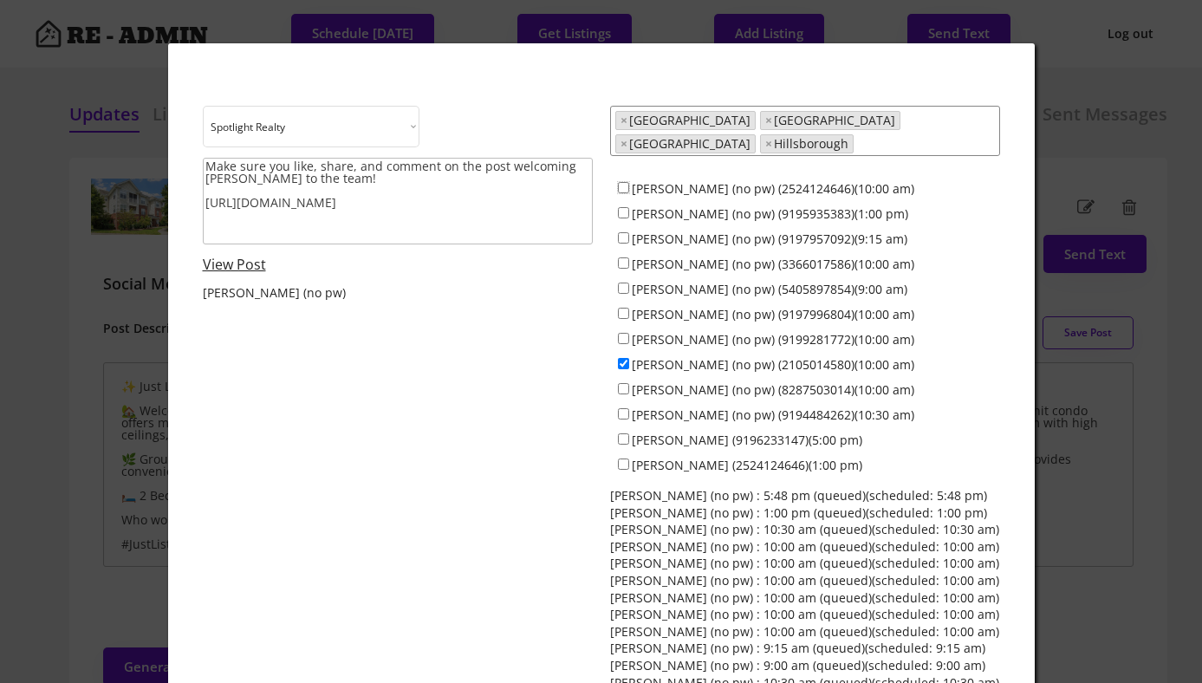
click at [623, 182] on input "[PERSON_NAME] (no pw) (2524124646)(10:00 am)" at bounding box center [623, 187] width 11 height 11
checkbox input "true"
click at [623, 207] on input "[PERSON_NAME] (no pw) (9195935383)(1:00 pm)" at bounding box center [623, 212] width 11 height 11
checkbox input "true"
click at [621, 232] on input "[PERSON_NAME] (no pw) (9197957092)(9:15 am)" at bounding box center [623, 237] width 11 height 11
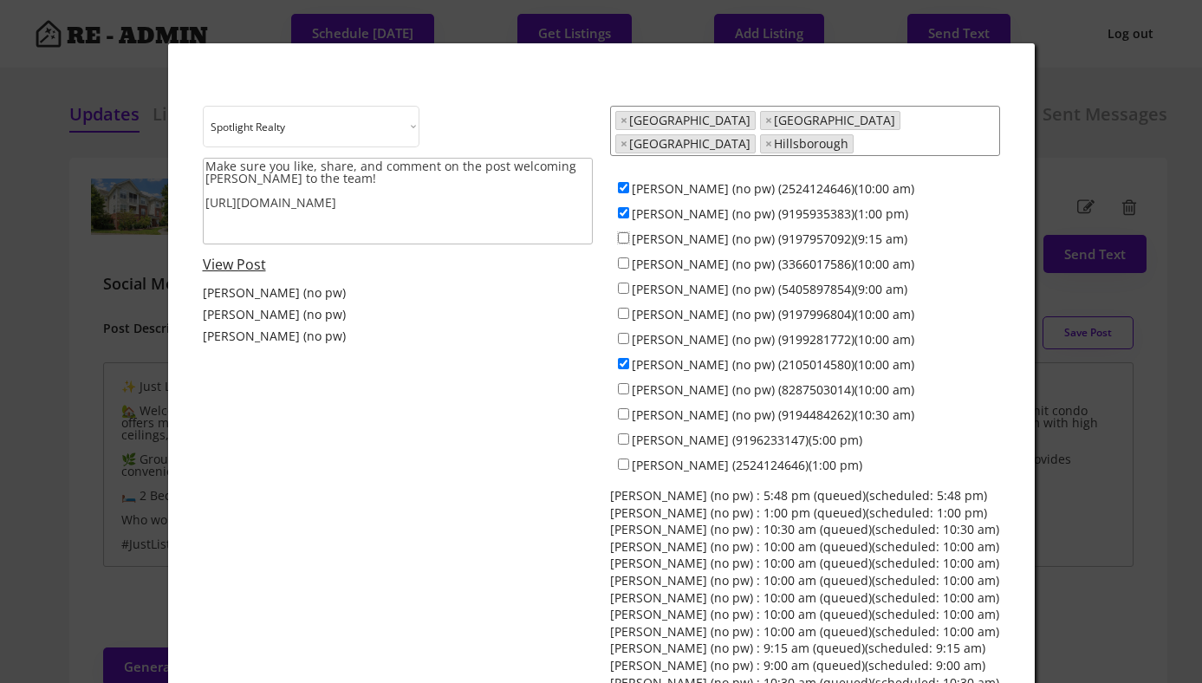
checkbox input "true"
click at [622, 257] on input "[PERSON_NAME] (no pw) (3366017586)(10:00 am)" at bounding box center [623, 262] width 11 height 11
checkbox input "true"
click at [622, 283] on input "[PERSON_NAME] (no pw) (5405897854)(9:00 am)" at bounding box center [623, 288] width 11 height 11
checkbox input "true"
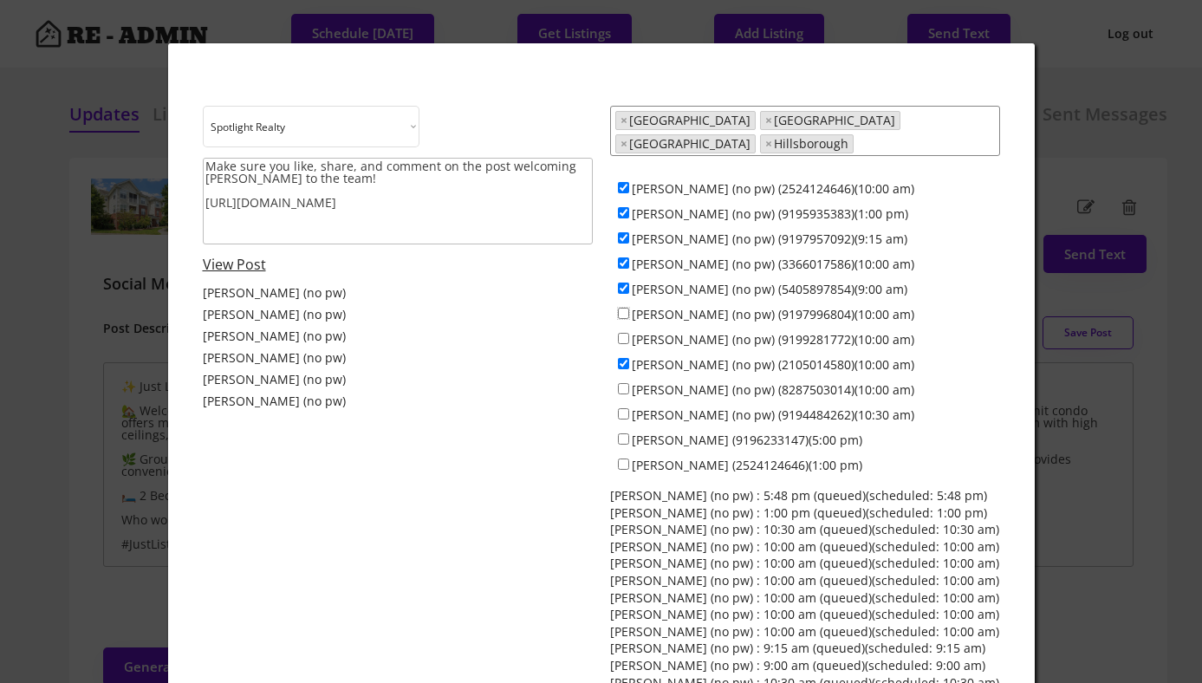
click at [622, 308] on input "[PERSON_NAME] (no pw) (9197996804)(10:00 am)" at bounding box center [623, 313] width 11 height 11
checkbox input "true"
click at [624, 333] on input "[PERSON_NAME] (no pw) (9199281772)(10:00 am)" at bounding box center [623, 338] width 11 height 11
checkbox input "true"
click at [625, 383] on input "[PERSON_NAME] (no pw) (8287503014)(10:00 am)" at bounding box center [623, 388] width 11 height 11
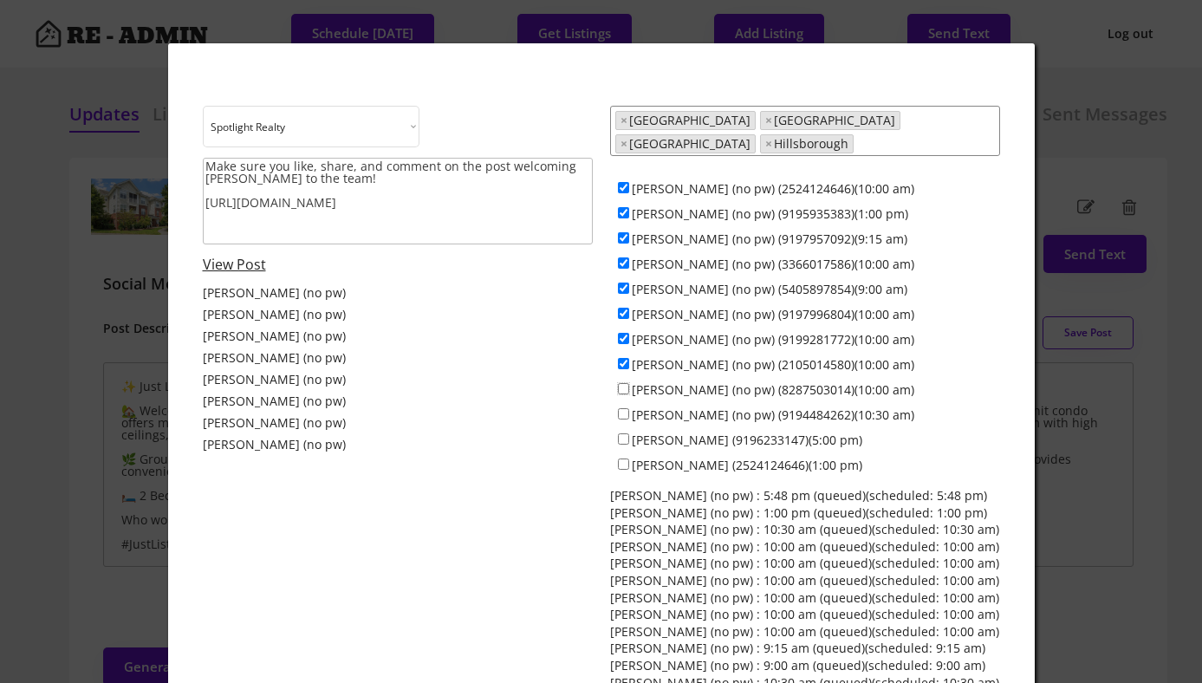
checkbox input "true"
click at [623, 408] on input "[PERSON_NAME] (no pw) (9194484262)(10:30 am)" at bounding box center [623, 413] width 11 height 11
checkbox input "true"
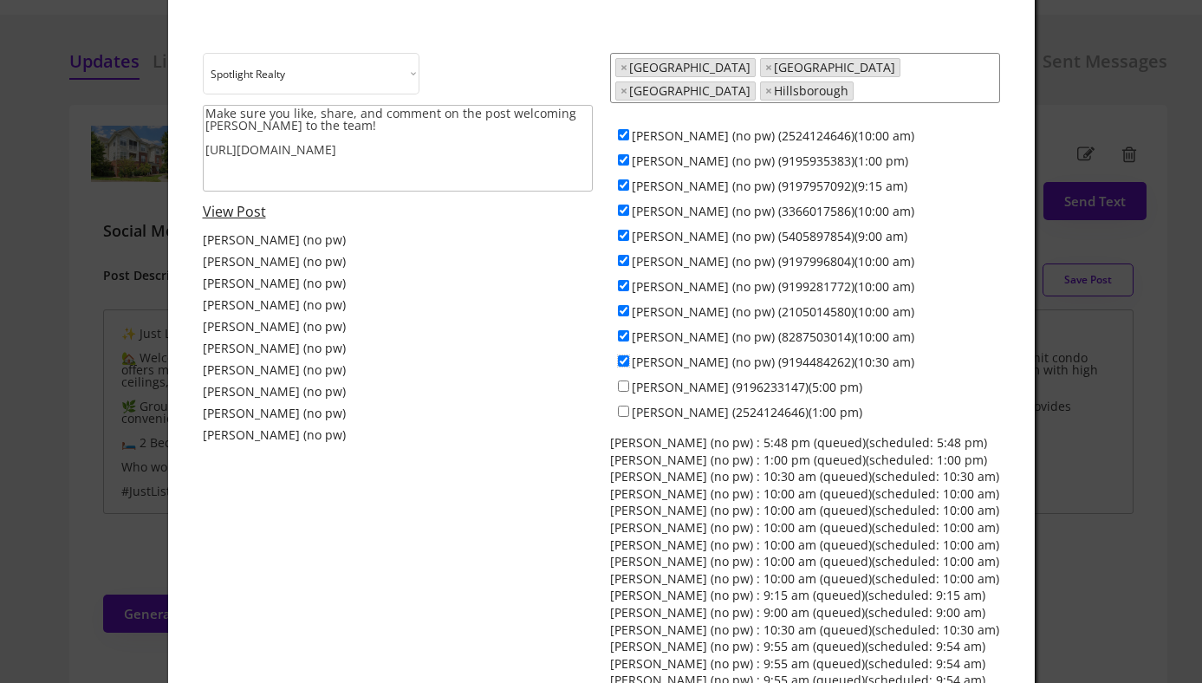
scroll to position [28, 0]
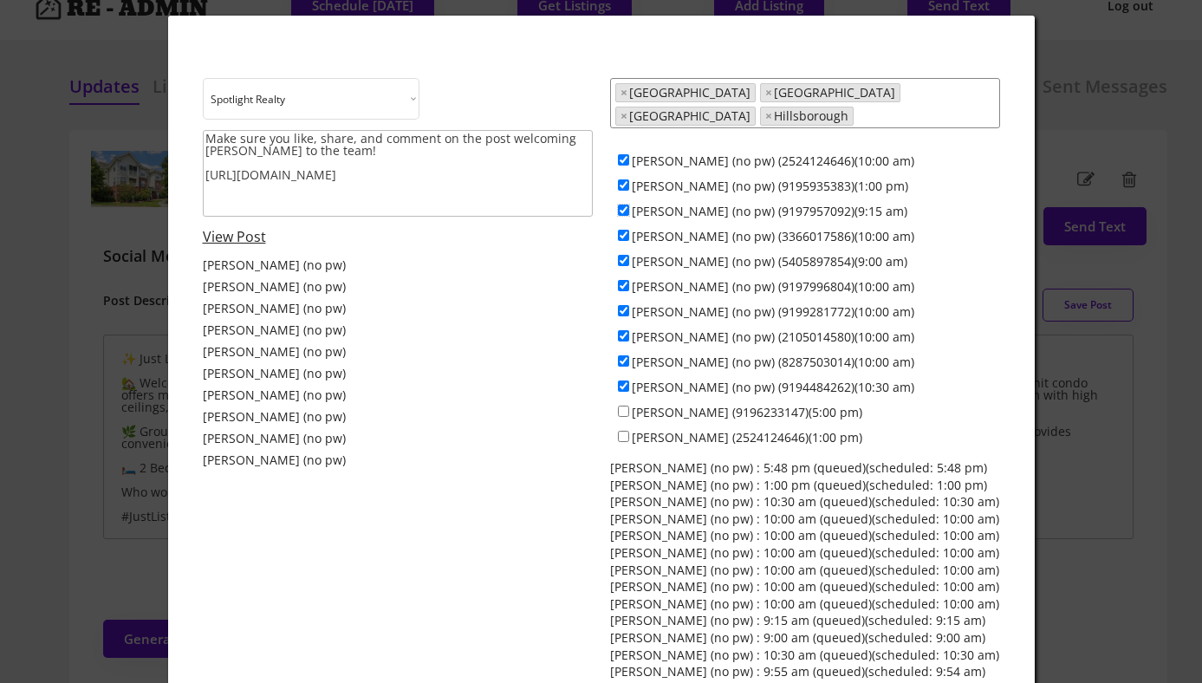
click at [622, 205] on input "[PERSON_NAME] (no pw) (9197957092)(9:15 am)" at bounding box center [623, 210] width 11 height 11
checkbox input "false"
click at [623, 255] on input "[PERSON_NAME] (no pw) (5405897854)(9:00 am)" at bounding box center [623, 260] width 11 height 11
checkbox input "false"
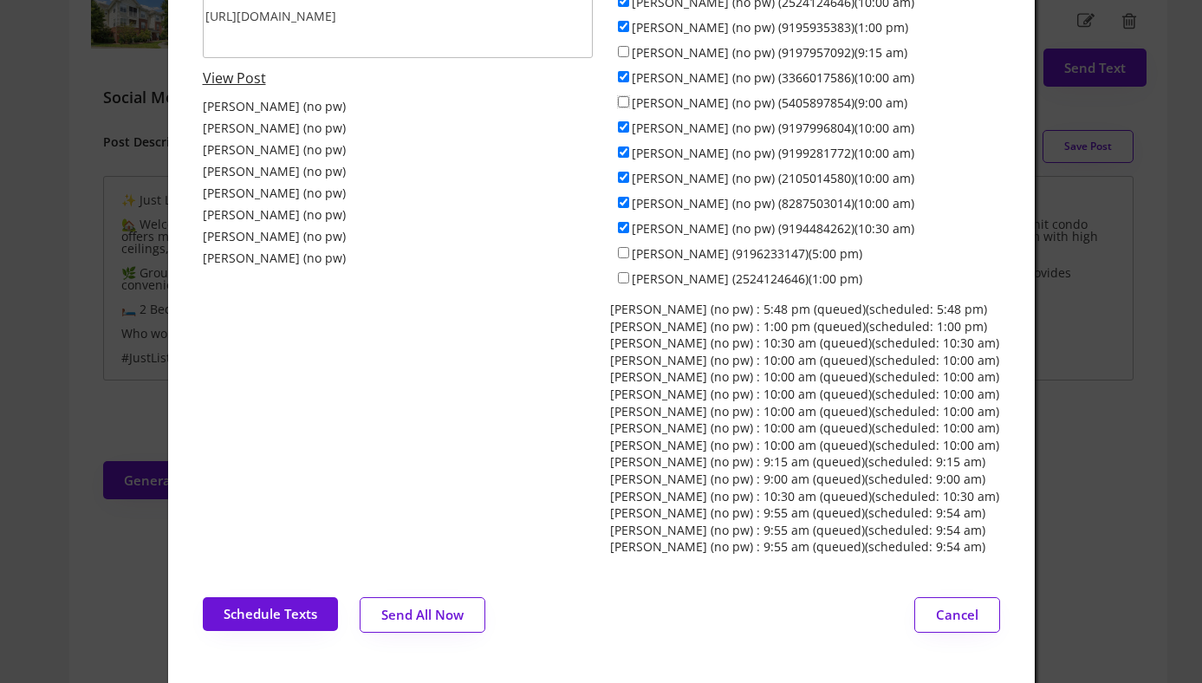
scroll to position [193, 0]
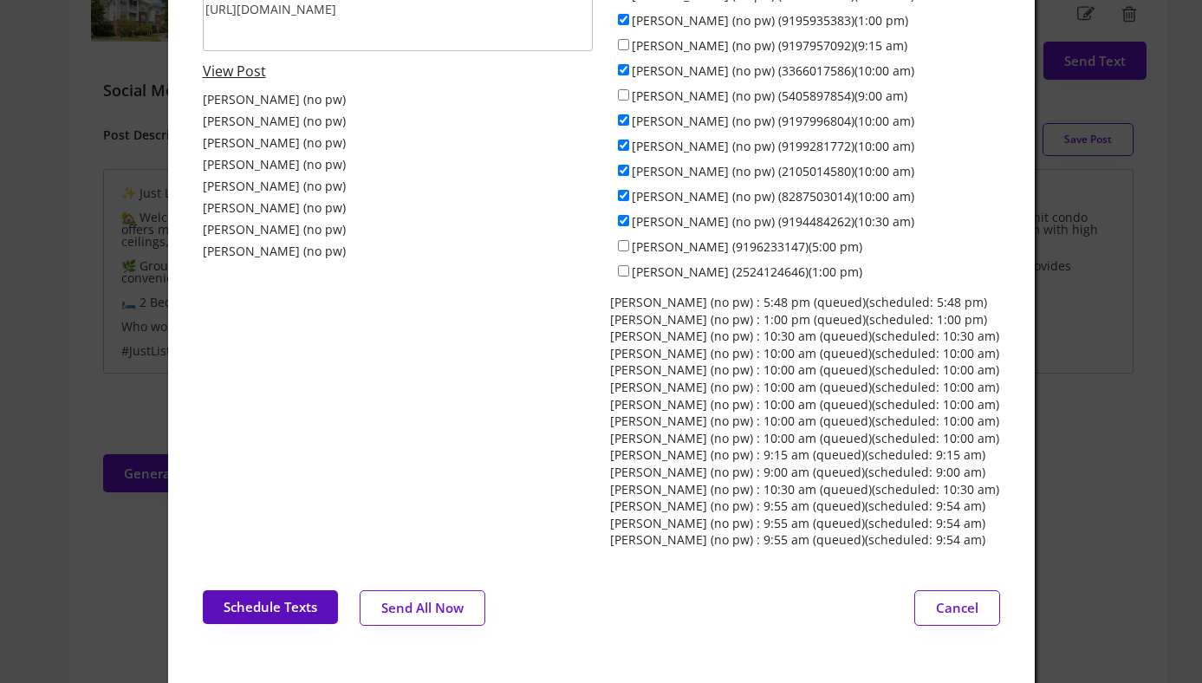
click at [285, 599] on button "Schedule Texts" at bounding box center [270, 607] width 135 height 34
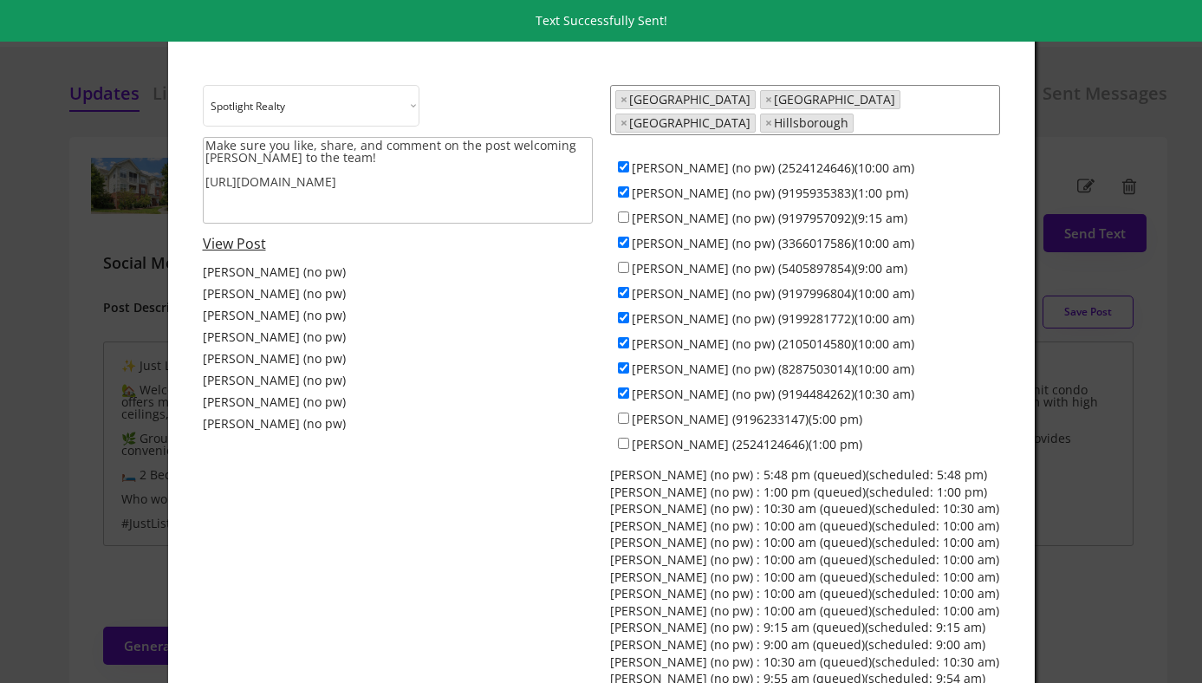
scroll to position [18, 0]
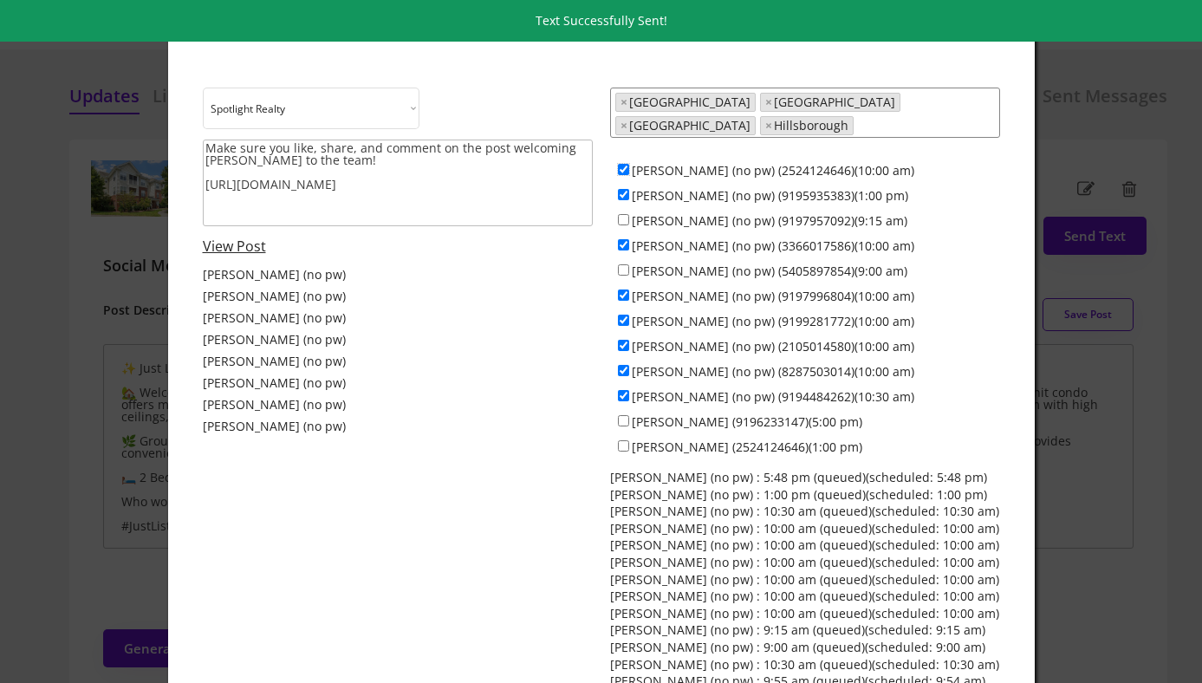
click at [624, 164] on input "[PERSON_NAME] (no pw) (2524124646)(10:00 am)" at bounding box center [623, 169] width 11 height 11
checkbox input "false"
click at [624, 189] on input "[PERSON_NAME] (no pw) (9195935383)(1:00 pm)" at bounding box center [623, 194] width 11 height 11
checkbox input "false"
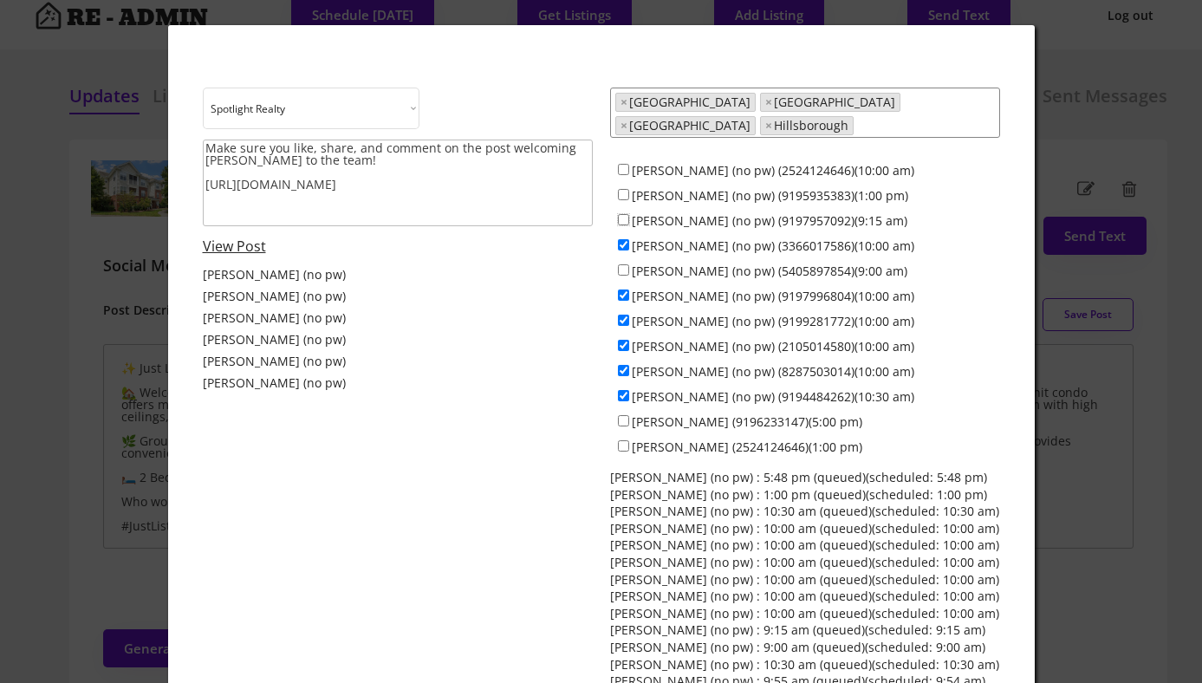
click at [622, 214] on input "[PERSON_NAME] (no pw) (9197957092)(9:15 am)" at bounding box center [623, 219] width 11 height 11
checkbox input "true"
click at [623, 239] on input "[PERSON_NAME] (no pw) (3366017586)(10:00 am)" at bounding box center [623, 244] width 11 height 11
checkbox input "false"
click at [623, 264] on input "[PERSON_NAME] (no pw) (5405897854)(9:00 am)" at bounding box center [623, 269] width 11 height 11
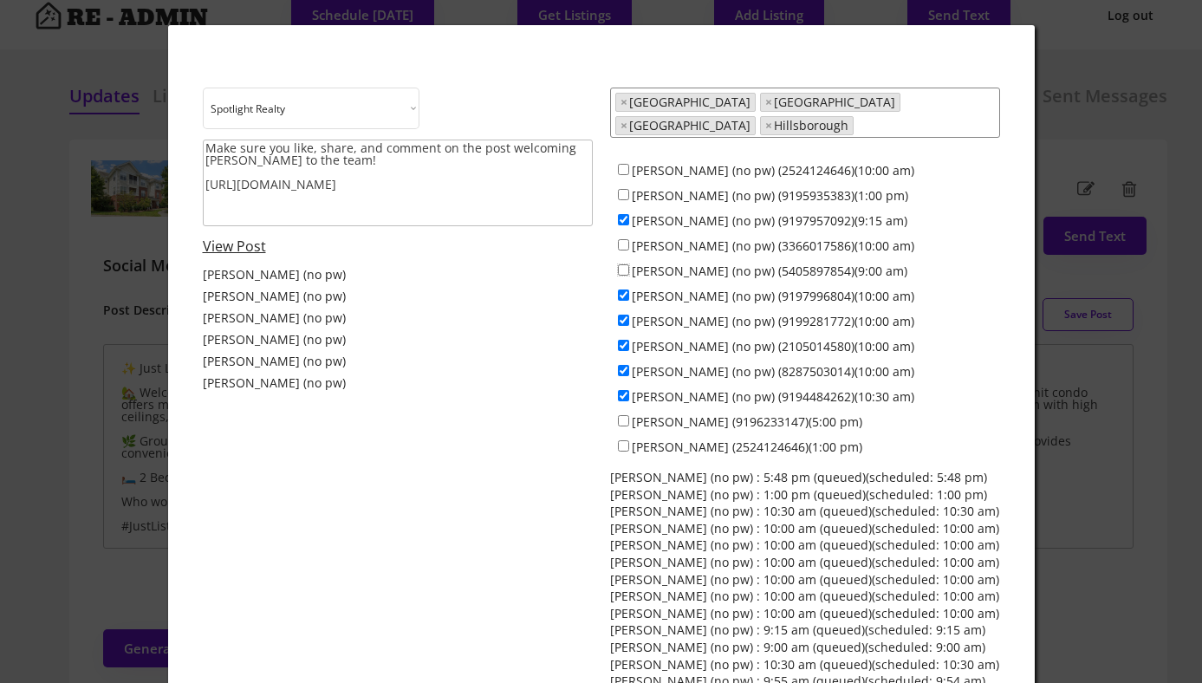
checkbox input "true"
click at [622, 289] on input "[PERSON_NAME] (no pw) (9197996804)(10:00 am)" at bounding box center [623, 294] width 11 height 11
checkbox input "false"
click at [625, 315] on input "[PERSON_NAME] (no pw) (9199281772)(10:00 am)" at bounding box center [623, 320] width 11 height 11
checkbox input "false"
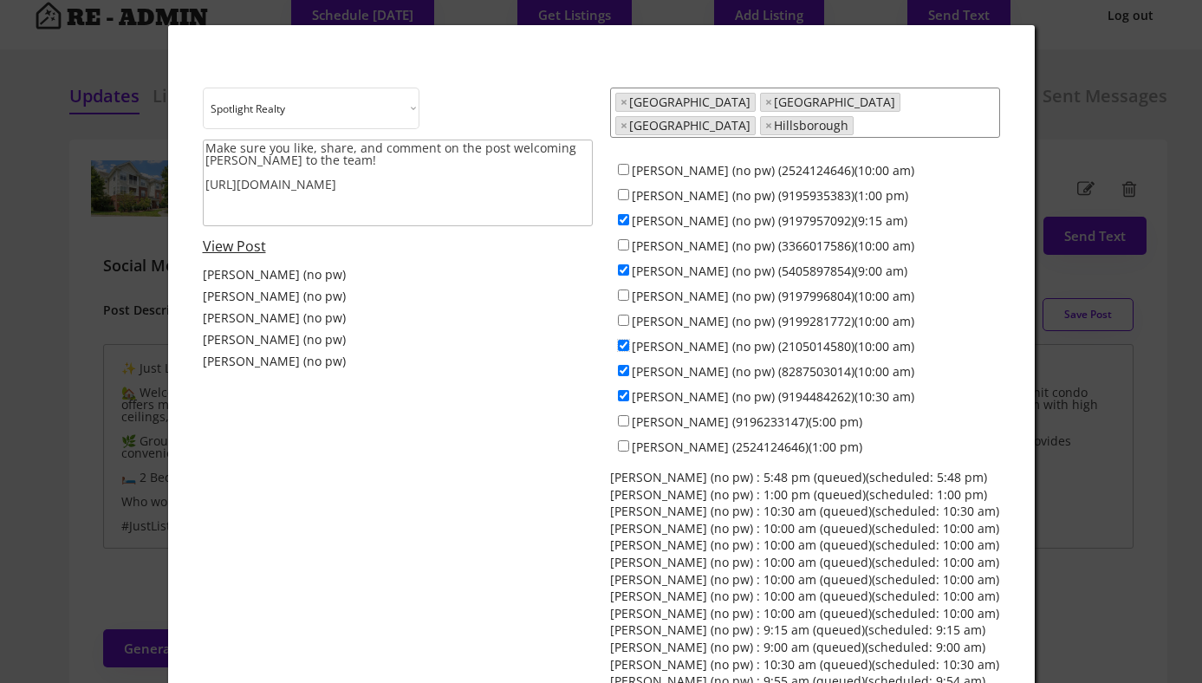
click at [624, 340] on input "[PERSON_NAME] (no pw) (2105014580)(10:00 am)" at bounding box center [623, 345] width 11 height 11
checkbox input "false"
click at [624, 365] on input "[PERSON_NAME] (no pw) (8287503014)(10:00 am)" at bounding box center [623, 370] width 11 height 11
checkbox input "false"
click at [624, 390] on input "[PERSON_NAME] (no pw) (9194484262)(10:30 am)" at bounding box center [623, 395] width 11 height 11
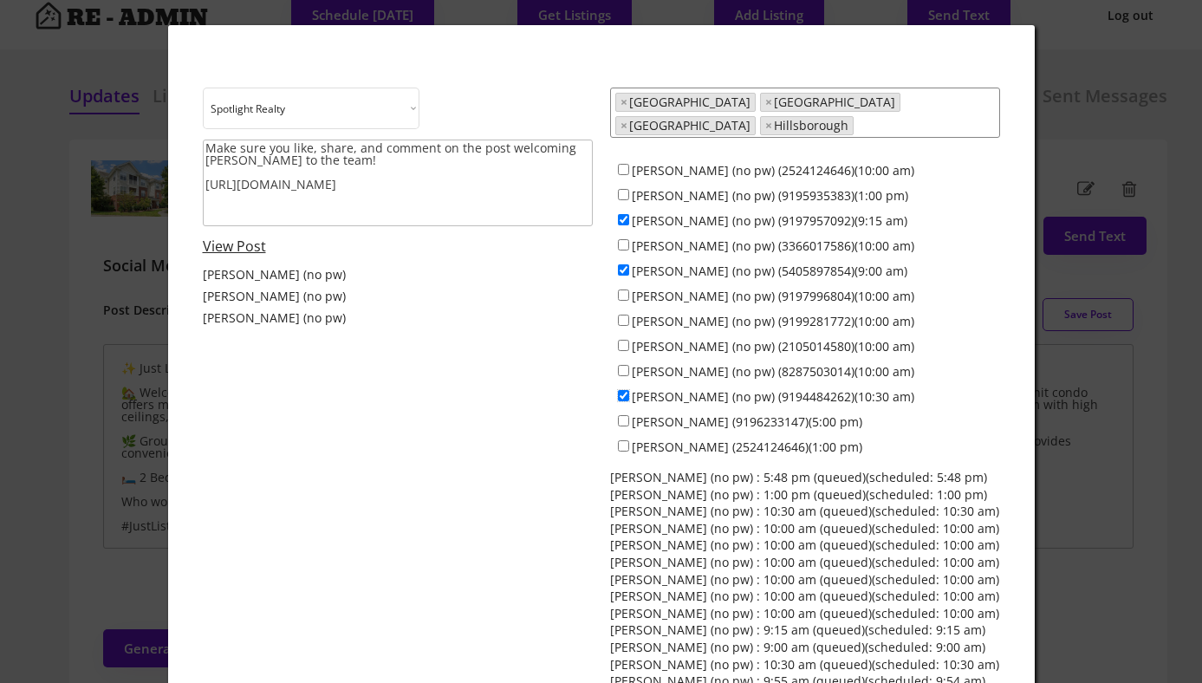
checkbox input "false"
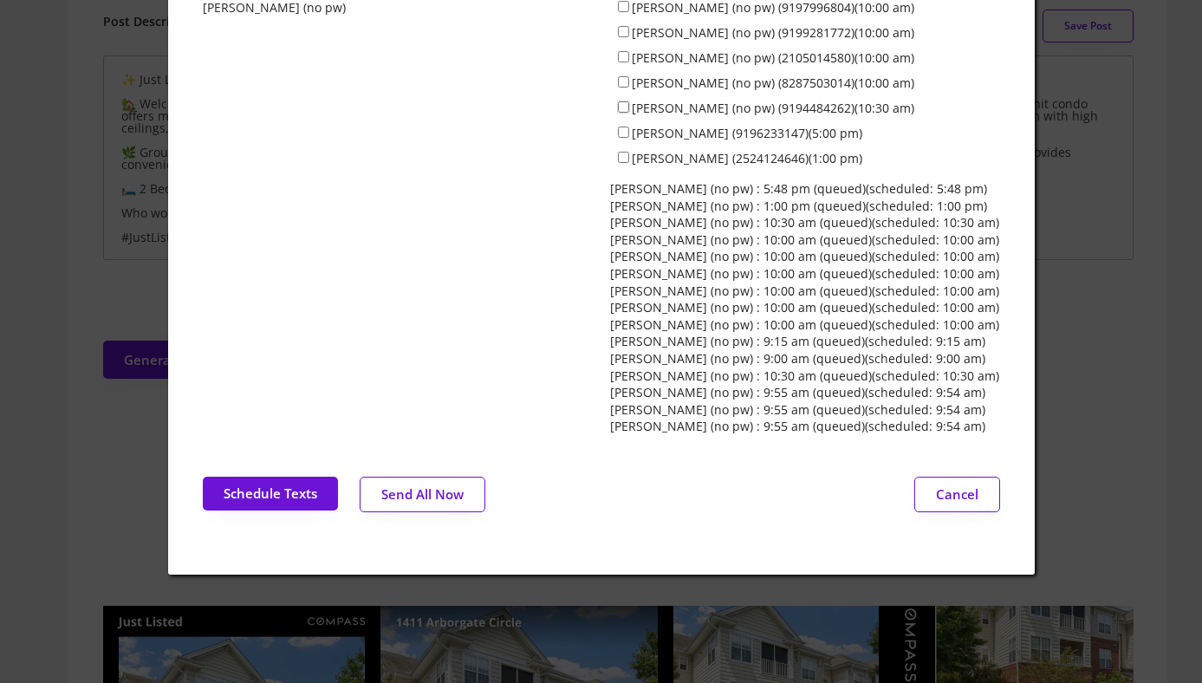
scroll to position [324, 0]
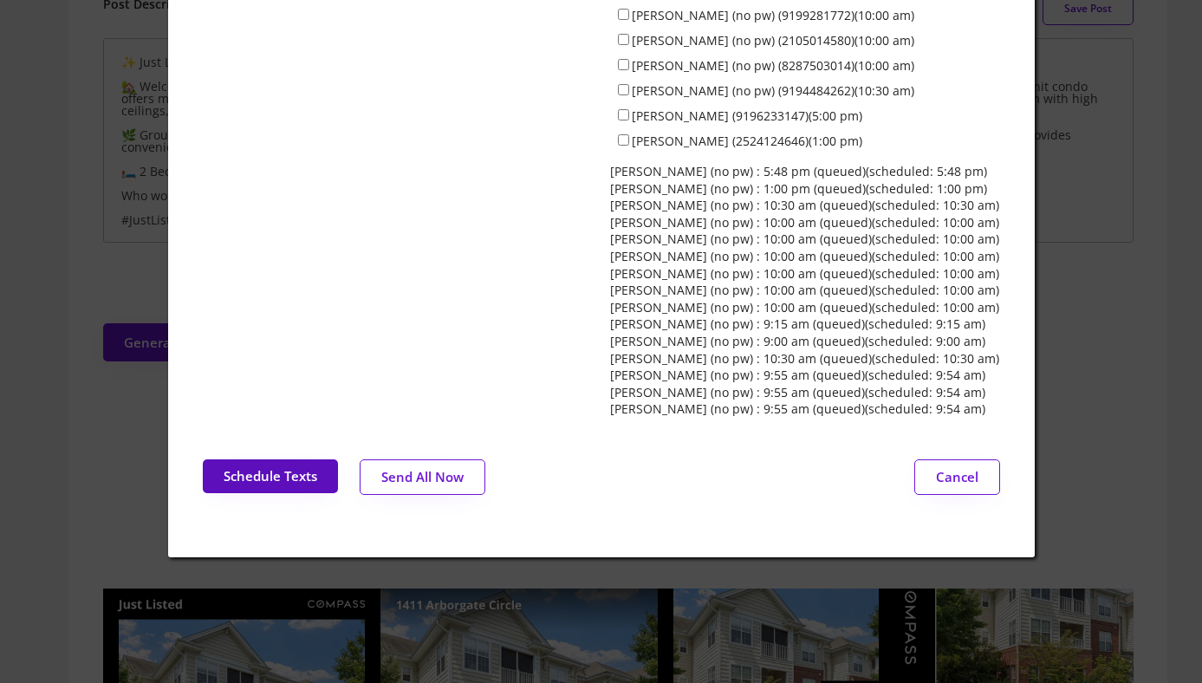
click at [279, 464] on button "Schedule Texts" at bounding box center [270, 476] width 135 height 34
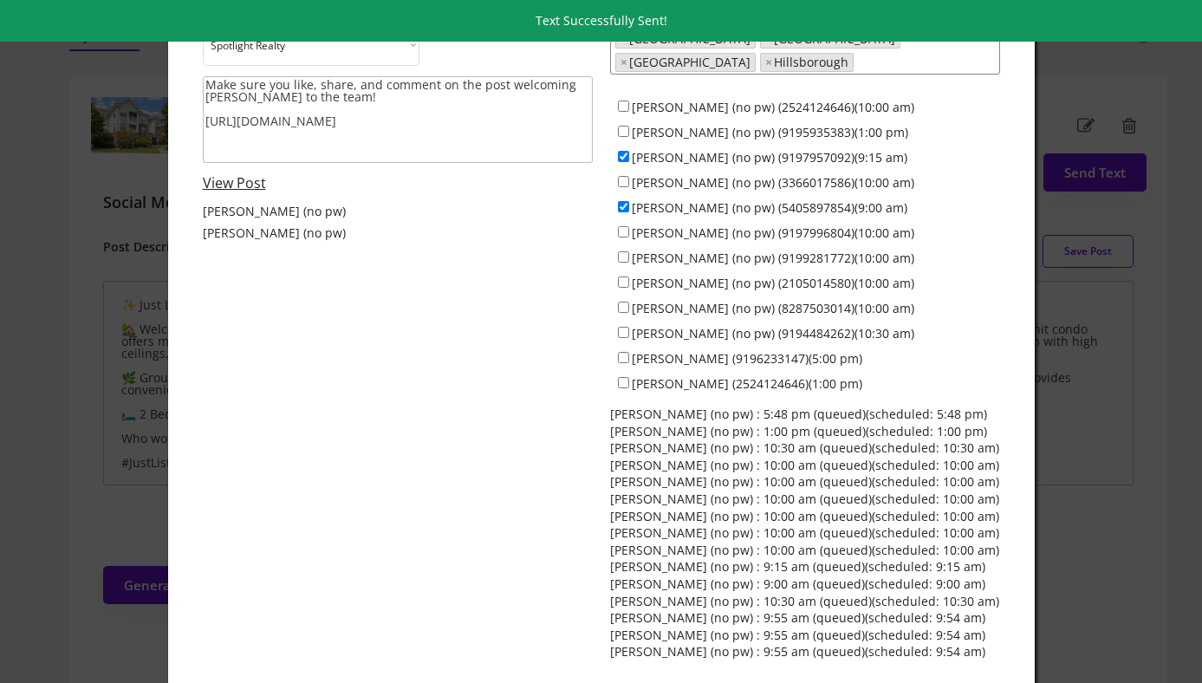
scroll to position [0, 0]
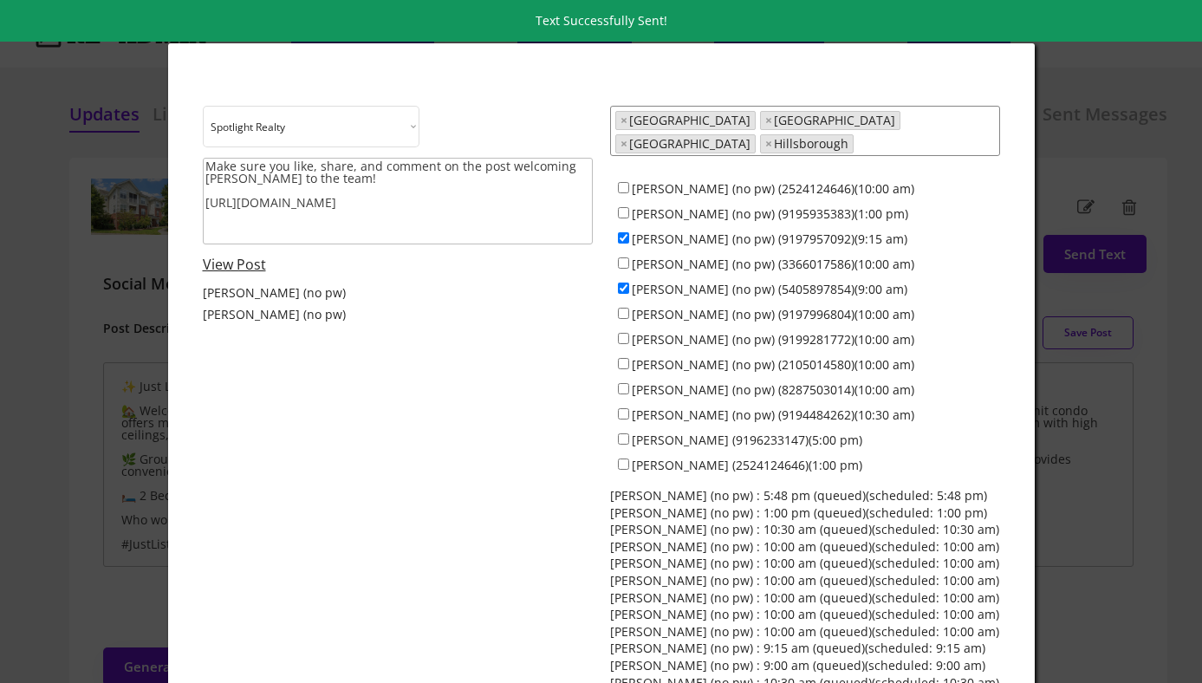
click at [78, 145] on div at bounding box center [601, 341] width 1202 height 683
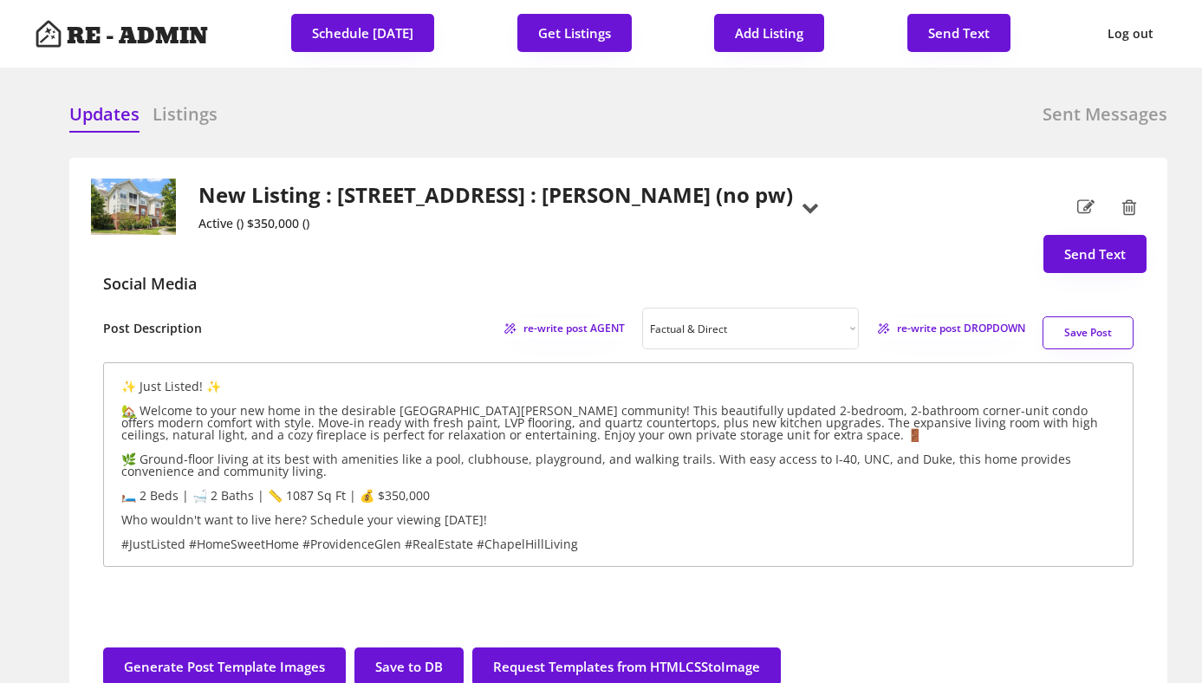
click at [379, 130] on div "Updates Listings Sent Messages" at bounding box center [618, 119] width 1098 height 35
click at [647, 119] on div "Updates Listings Sent Messages" at bounding box center [618, 119] width 1098 height 35
click at [439, 207] on h2 "New Listing : 1411 Arborgate Circle, Chapel Hill : Francisco Huizar (no pw)" at bounding box center [495, 195] width 594 height 25
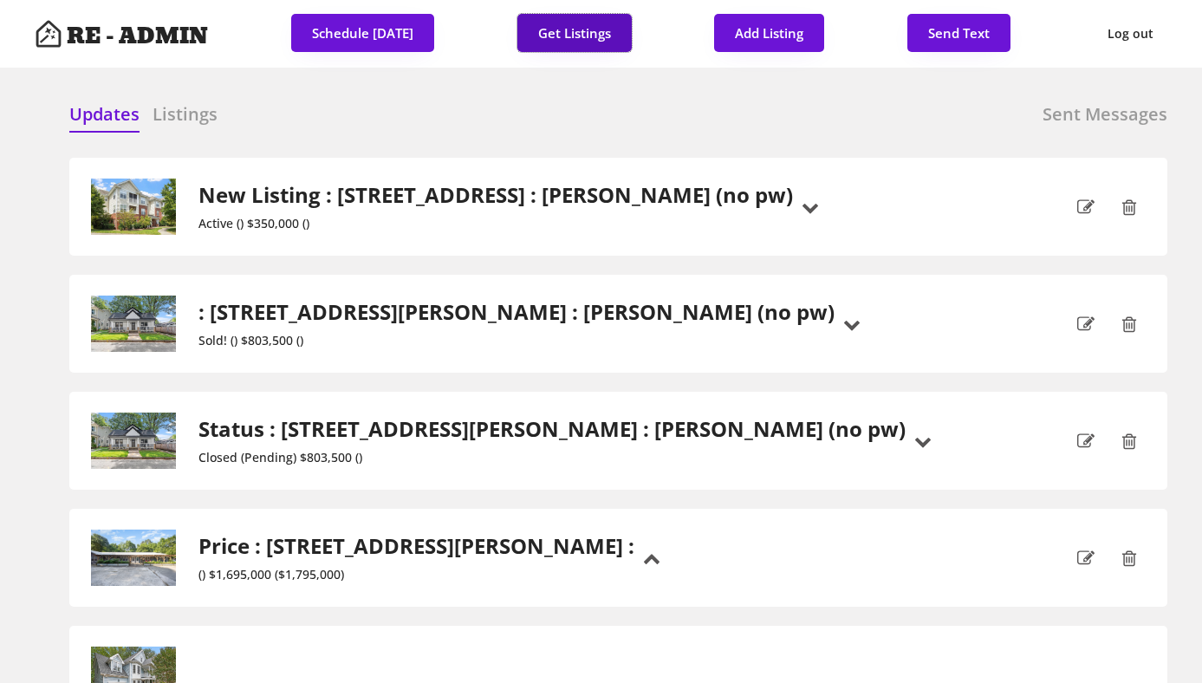
click at [572, 28] on button "Get Listings" at bounding box center [574, 33] width 114 height 38
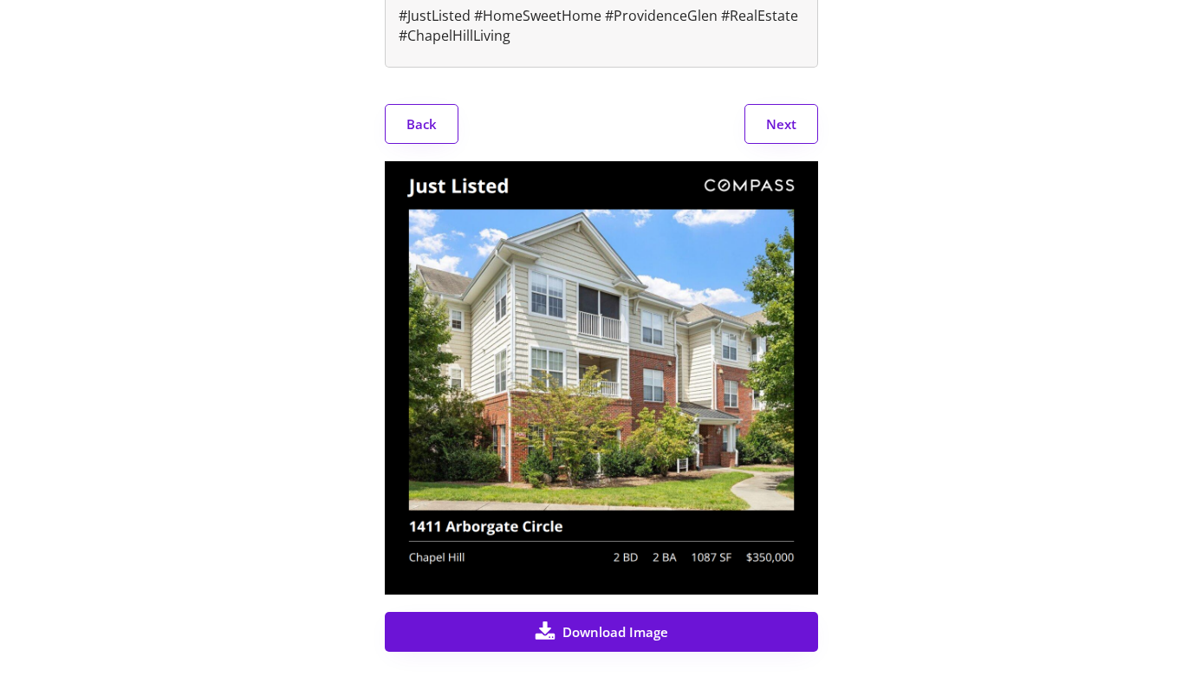
scroll to position [690, 0]
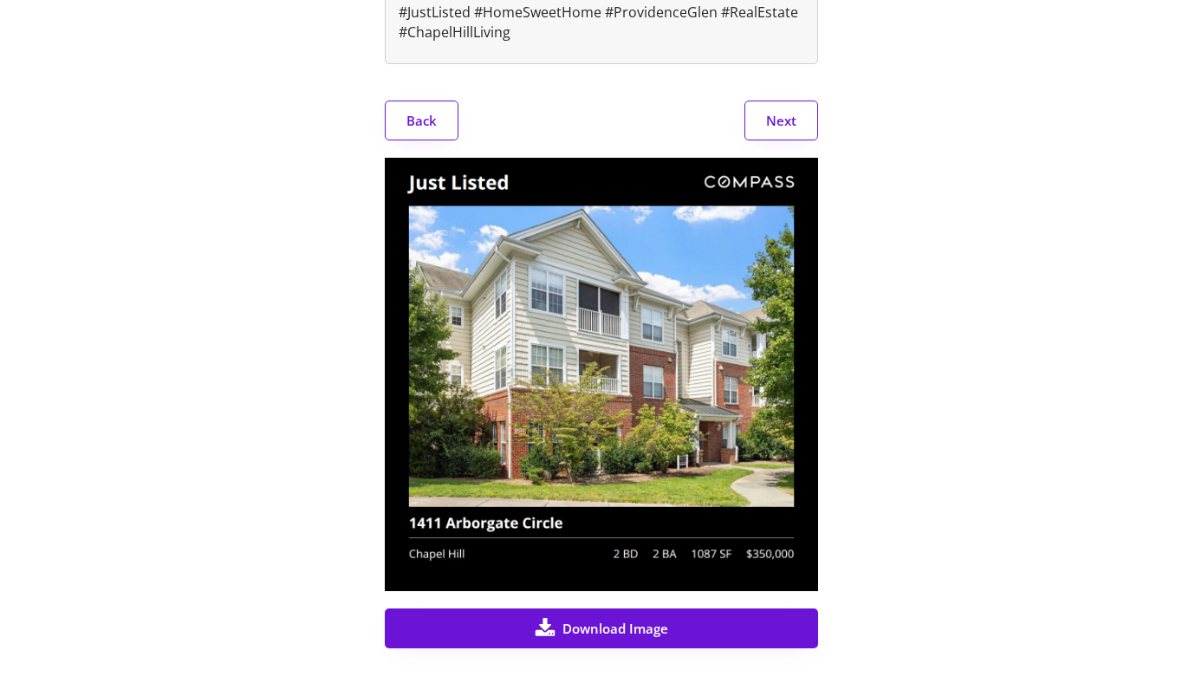
click at [771, 123] on button "Next" at bounding box center [781, 121] width 74 height 40
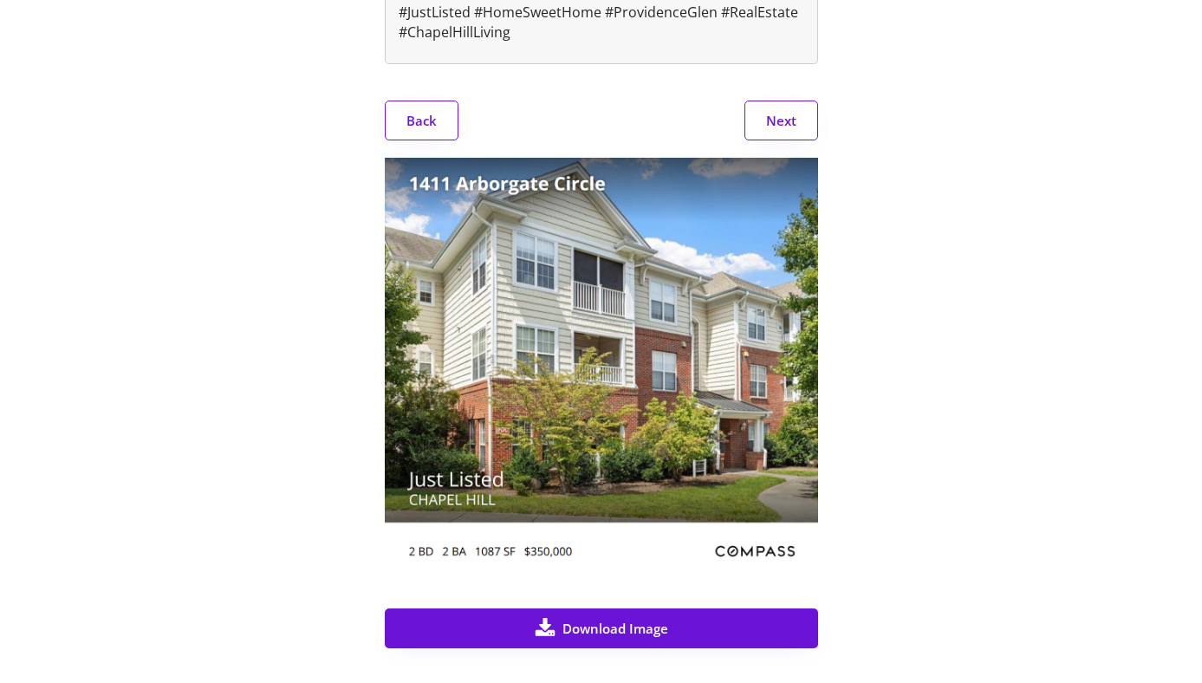
click at [771, 123] on button "Next" at bounding box center [781, 121] width 74 height 40
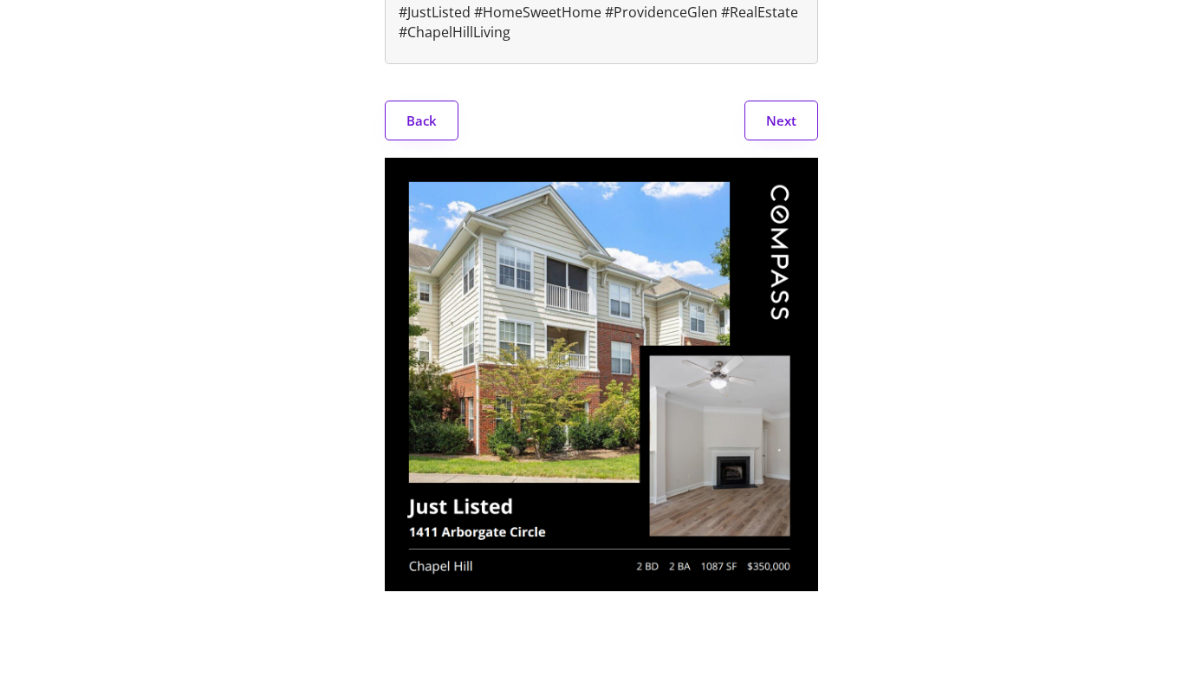
click at [771, 123] on button "Next" at bounding box center [781, 121] width 74 height 40
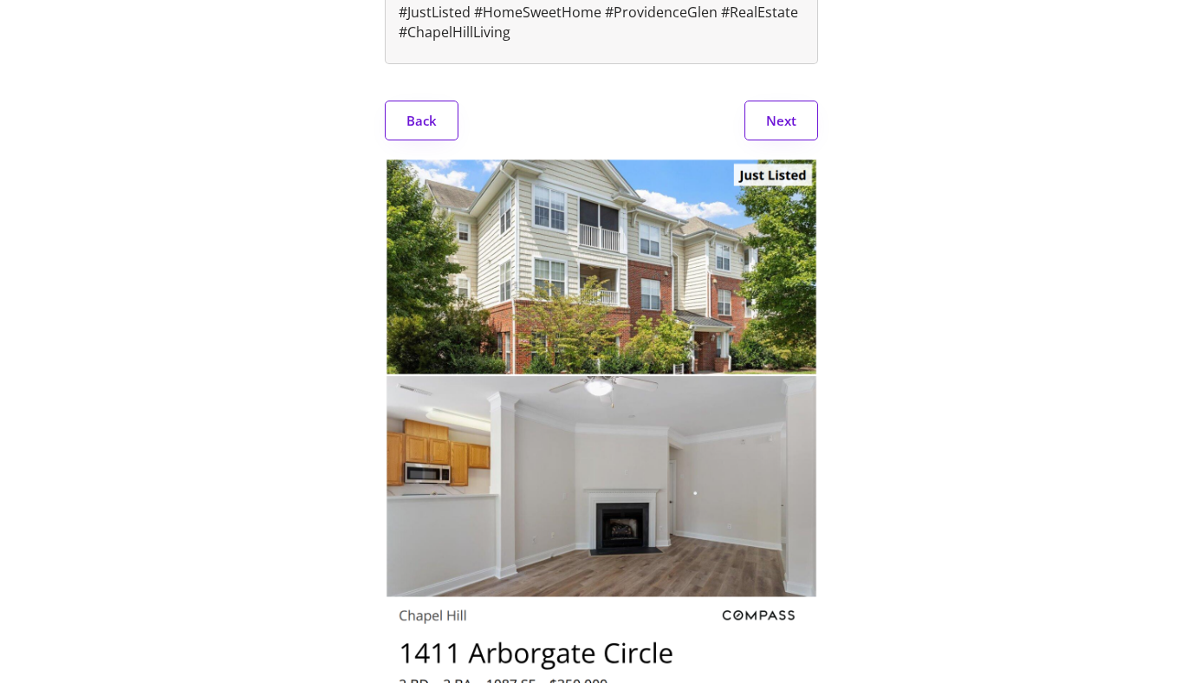
click at [771, 123] on button "Next" at bounding box center [781, 121] width 74 height 40
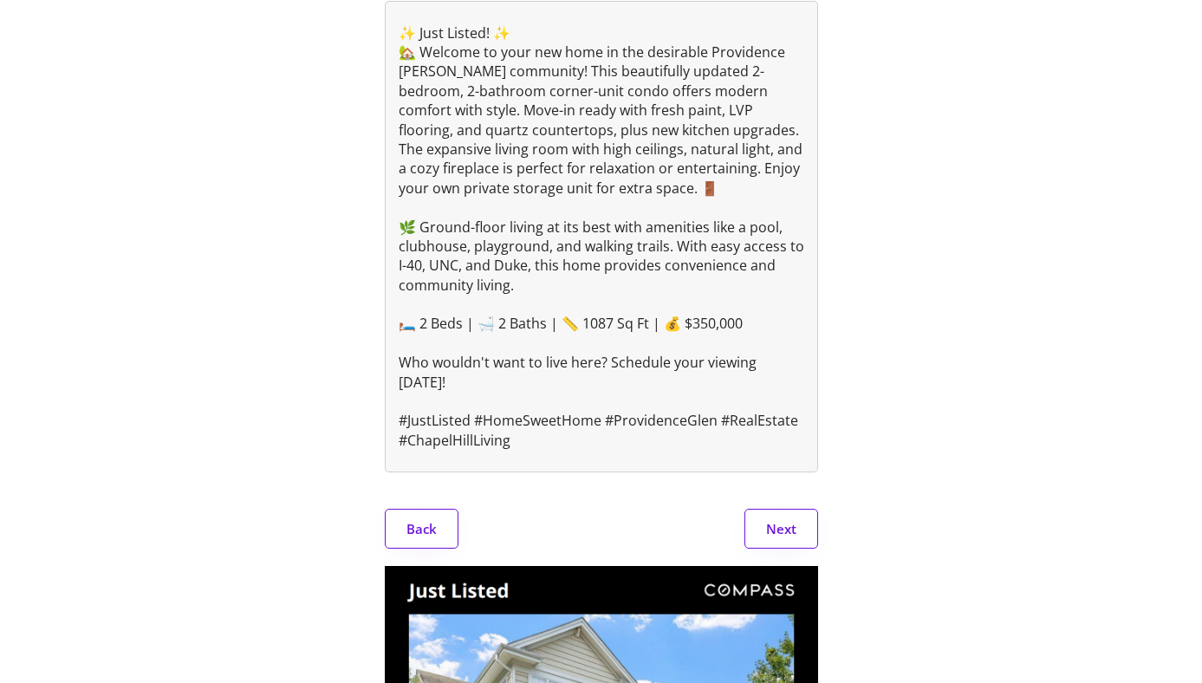
scroll to position [0, 0]
